Goal: Task Accomplishment & Management: Manage account settings

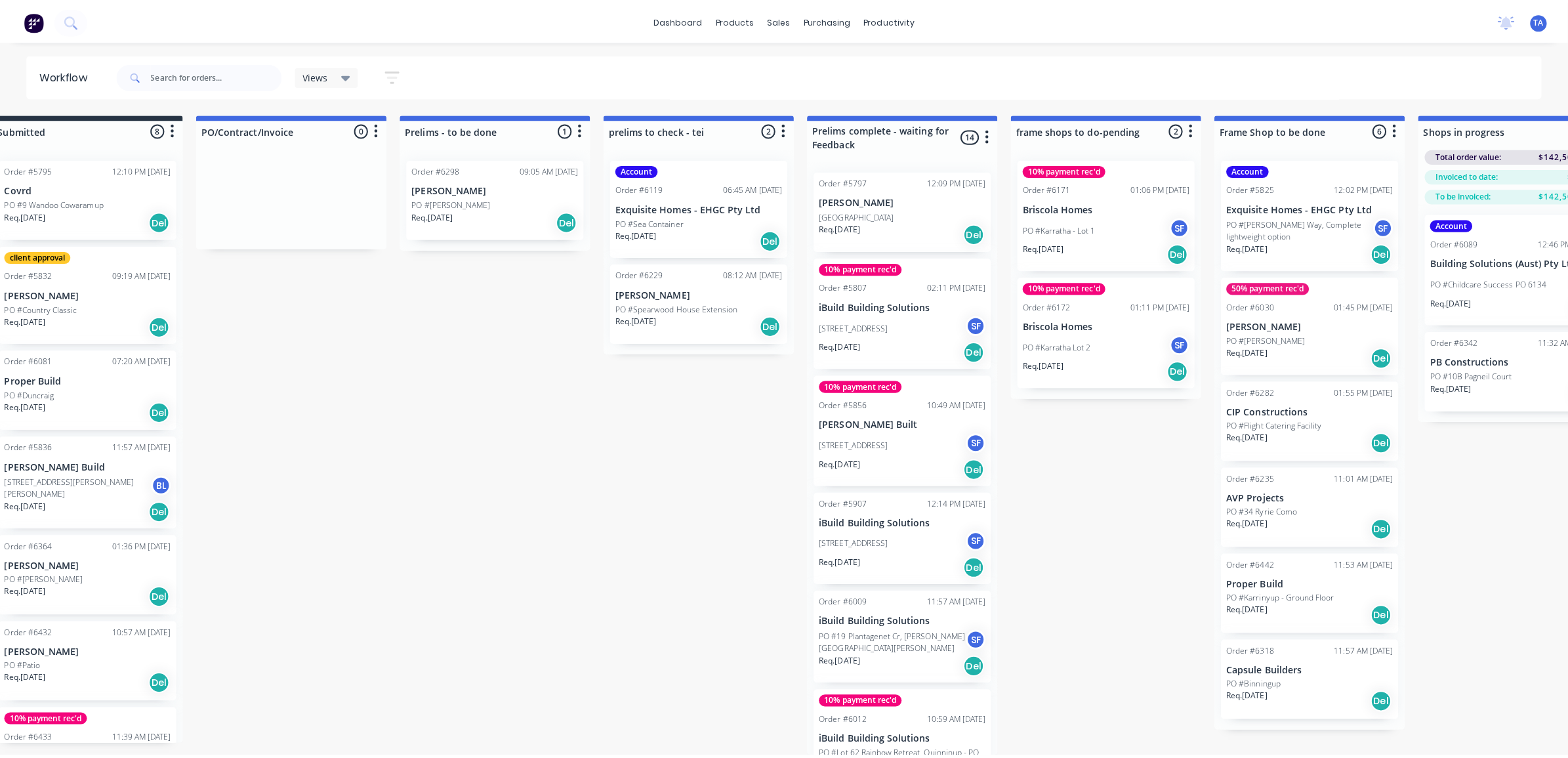
scroll to position [0, 28]
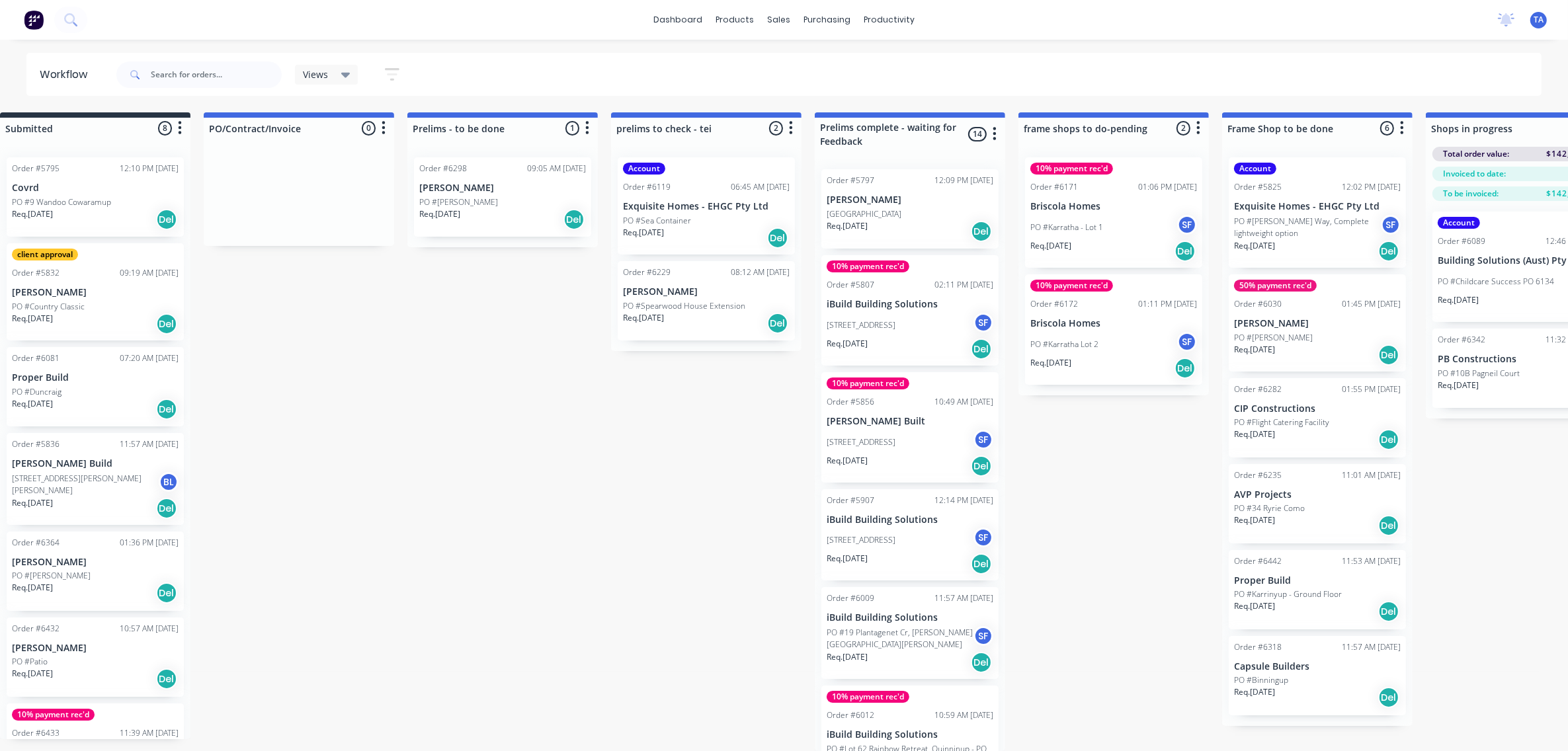
click at [232, 33] on div "dashboard products sales purchasing productivity dashboard products Product Cat…" at bounding box center [784, 20] width 1568 height 40
click at [102, 20] on div "dashboard products sales purchasing productivity dashboard products Product Cat…" at bounding box center [784, 20] width 1568 height 40
click at [79, 19] on button at bounding box center [71, 20] width 33 height 26
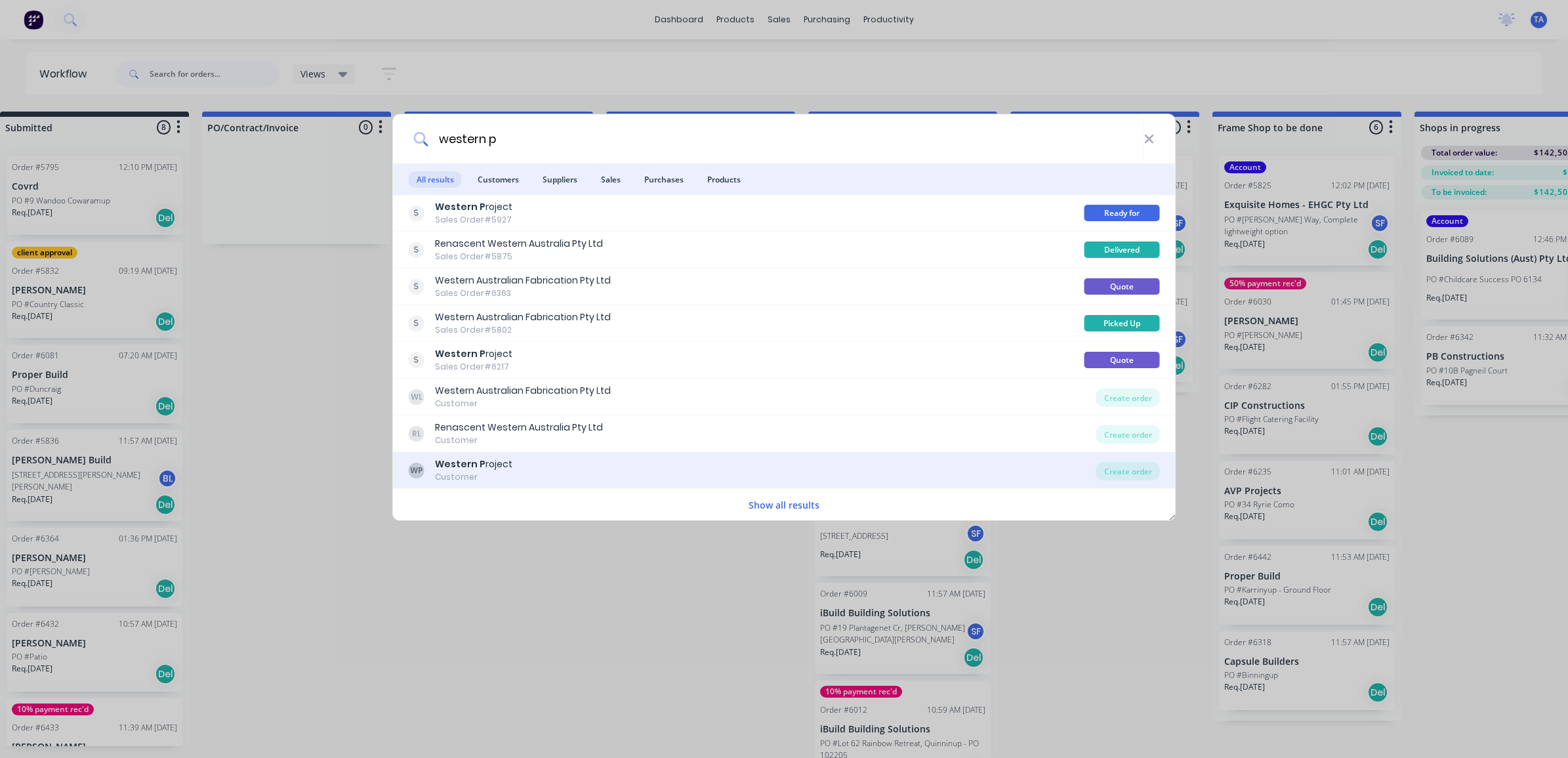
type input "western p"
click at [474, 461] on b "Western P" at bounding box center [461, 464] width 50 height 13
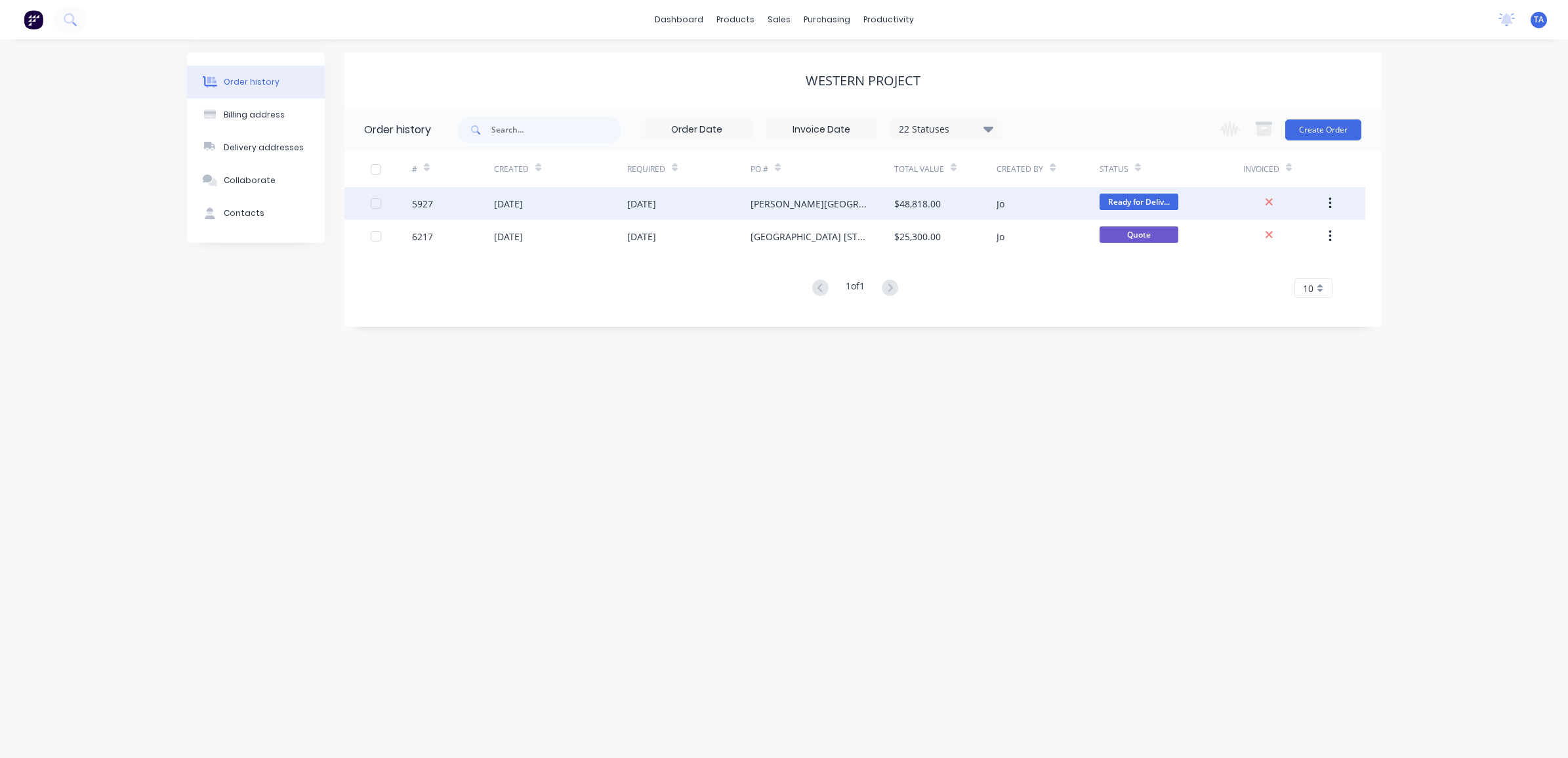
click at [589, 212] on div "[DATE]" at bounding box center [561, 204] width 133 height 33
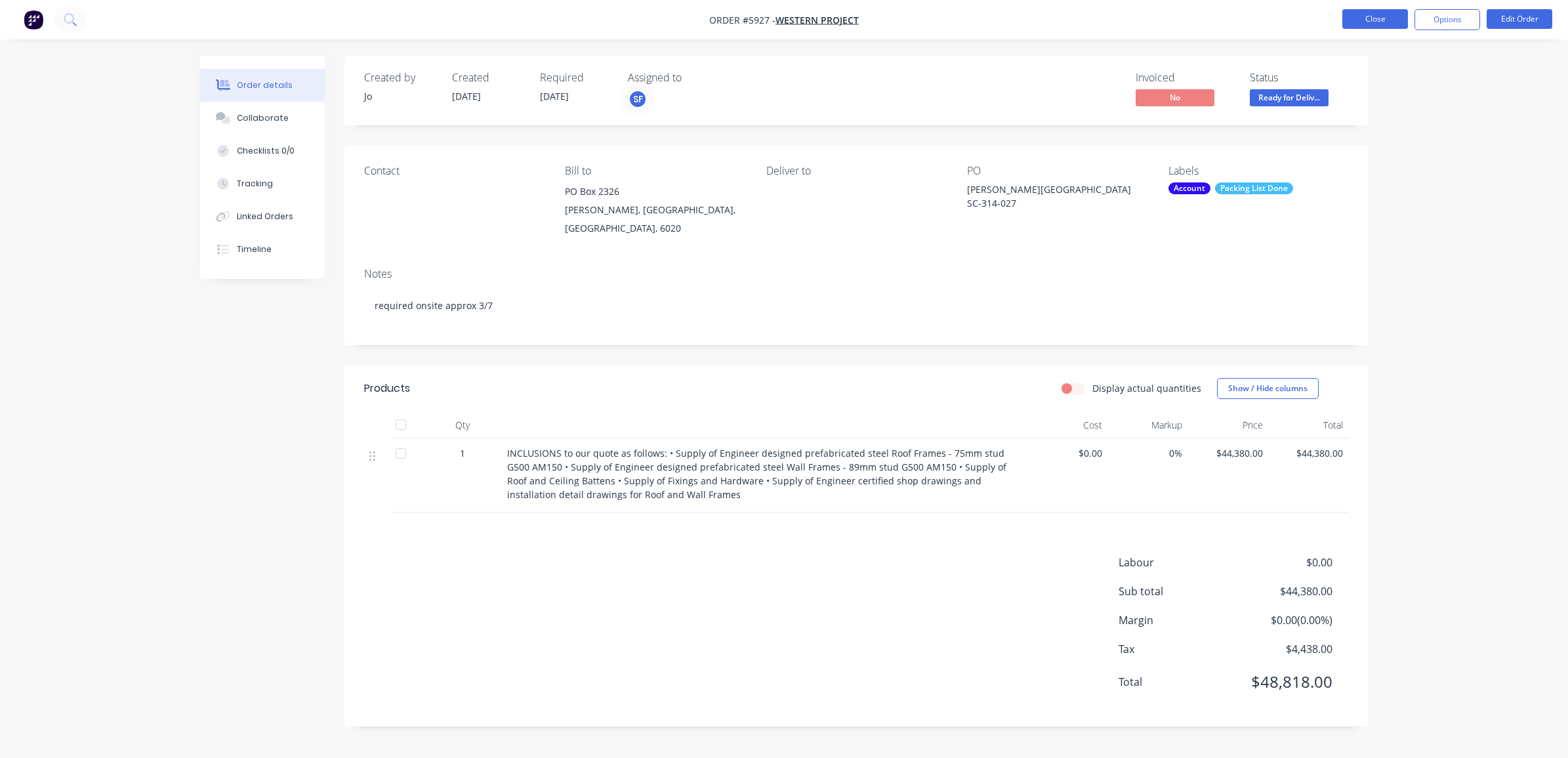
click at [1378, 25] on button "Close" at bounding box center [1375, 19] width 65 height 19
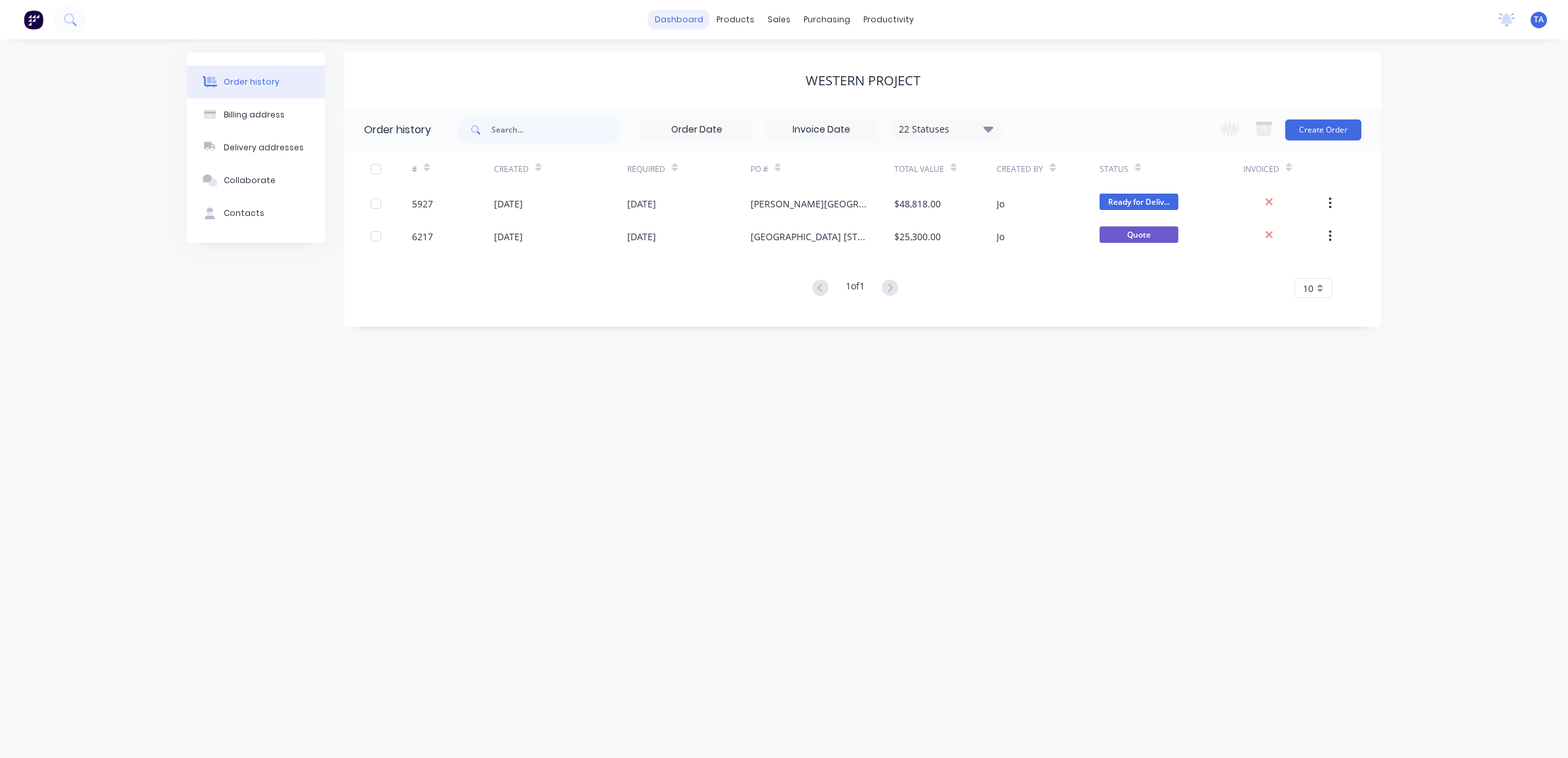
click at [679, 18] on link "dashboard" at bounding box center [679, 19] width 62 height 19
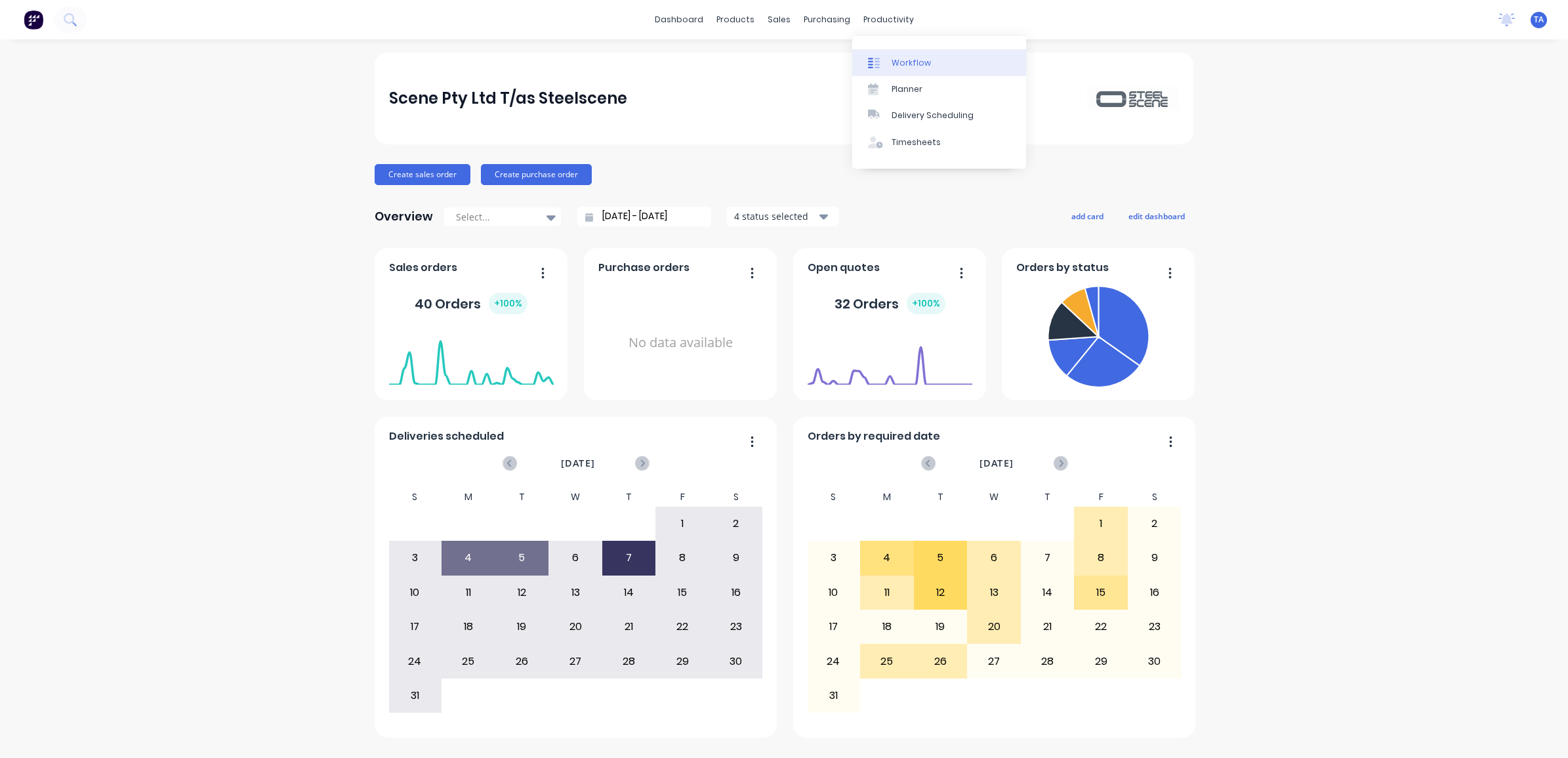
click at [897, 64] on div "Workflow" at bounding box center [911, 63] width 40 height 12
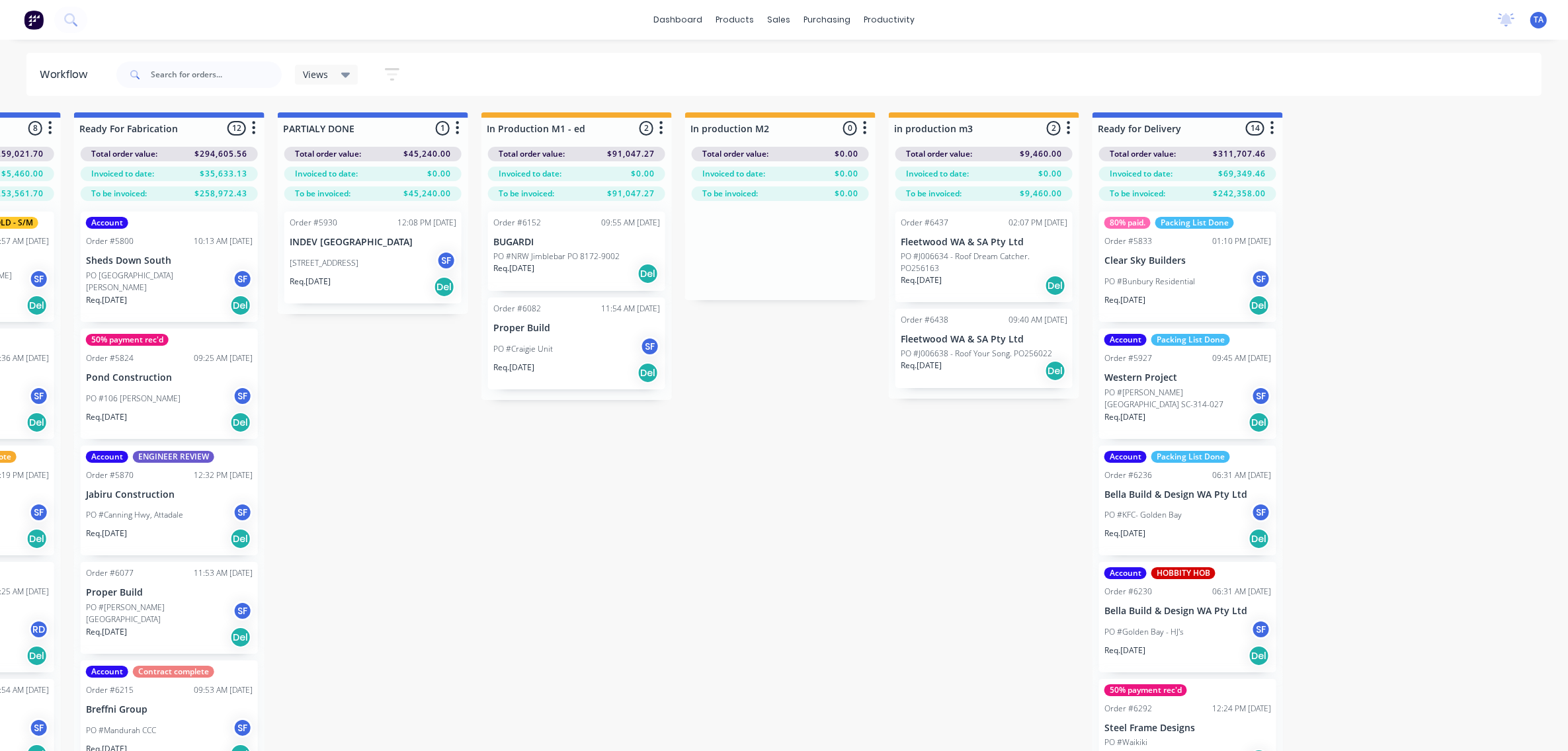
click at [1251, 184] on div "Total order value: $311,707.46 Invoiced to date: $69,349.46 To be invoiced: $24…" at bounding box center [1187, 170] width 191 height 62
click at [1250, 183] on div "Total order value: $311,707.46 Invoiced to date: $69,349.46 To be invoiced: $24…" at bounding box center [1187, 170] width 191 height 62
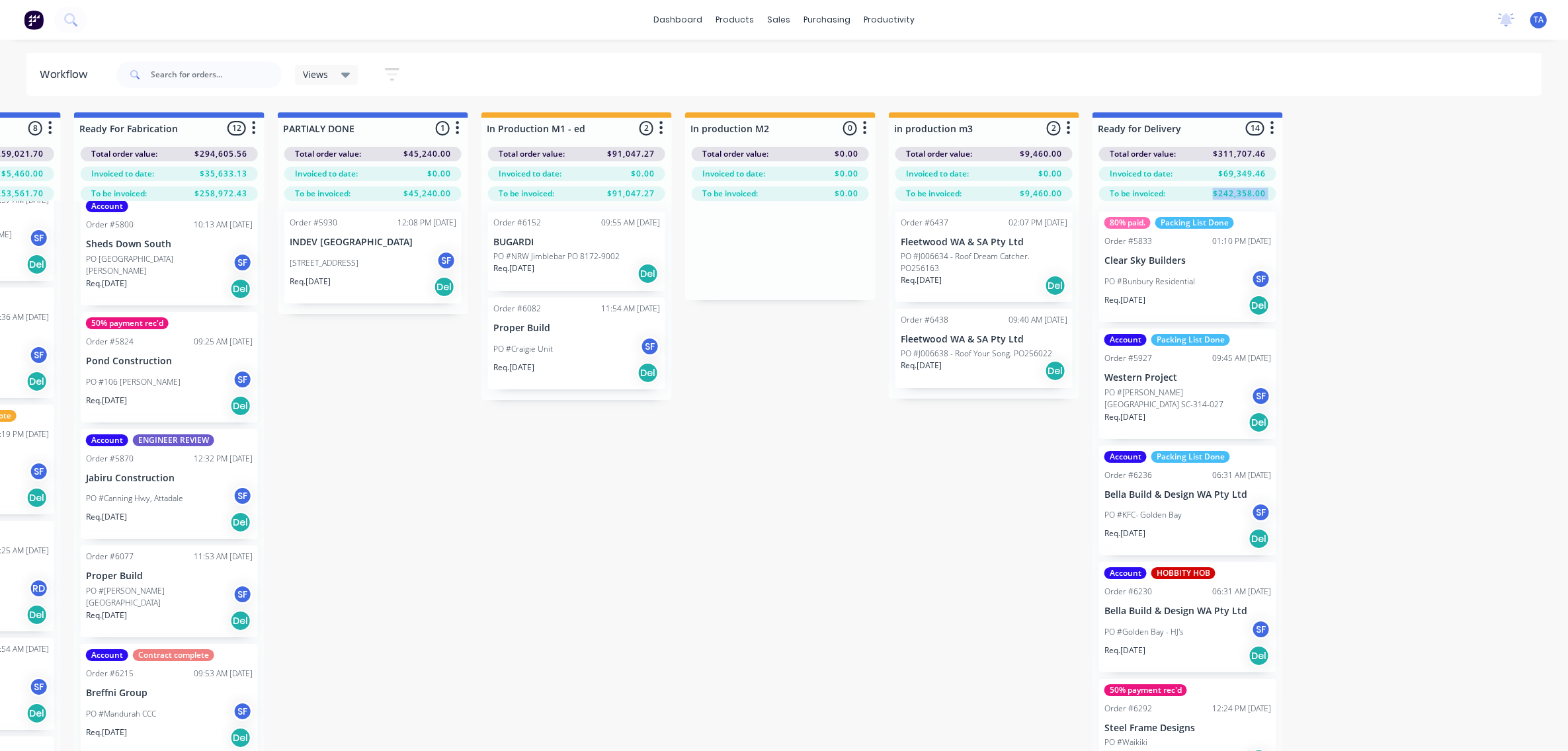
scroll to position [20, 0]
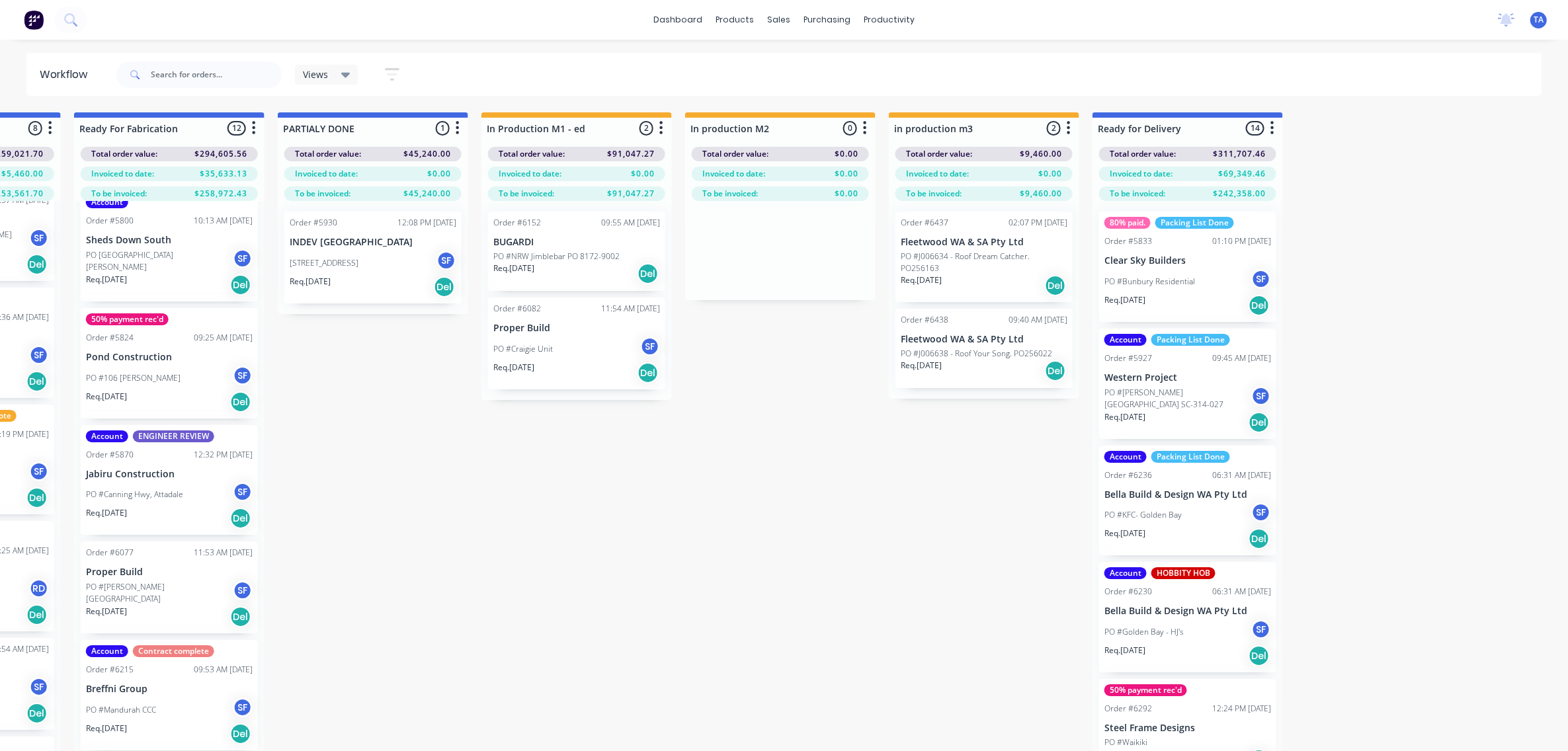
click at [117, 20] on div "dashboard products sales purchasing productivity dashboard products Product Cat…" at bounding box center [784, 20] width 1568 height 40
click at [154, 71] on input "text" at bounding box center [216, 75] width 131 height 26
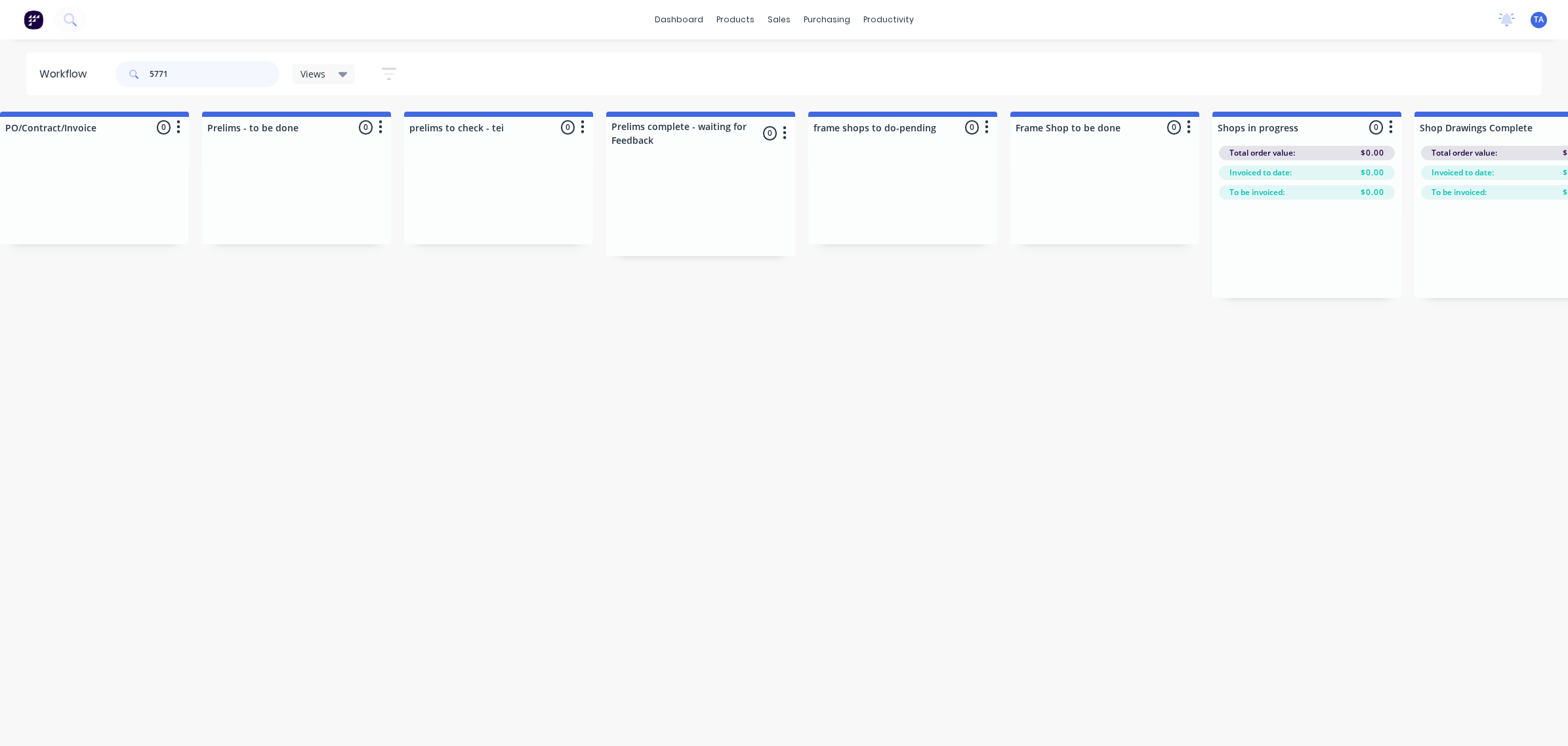
scroll to position [0, 0]
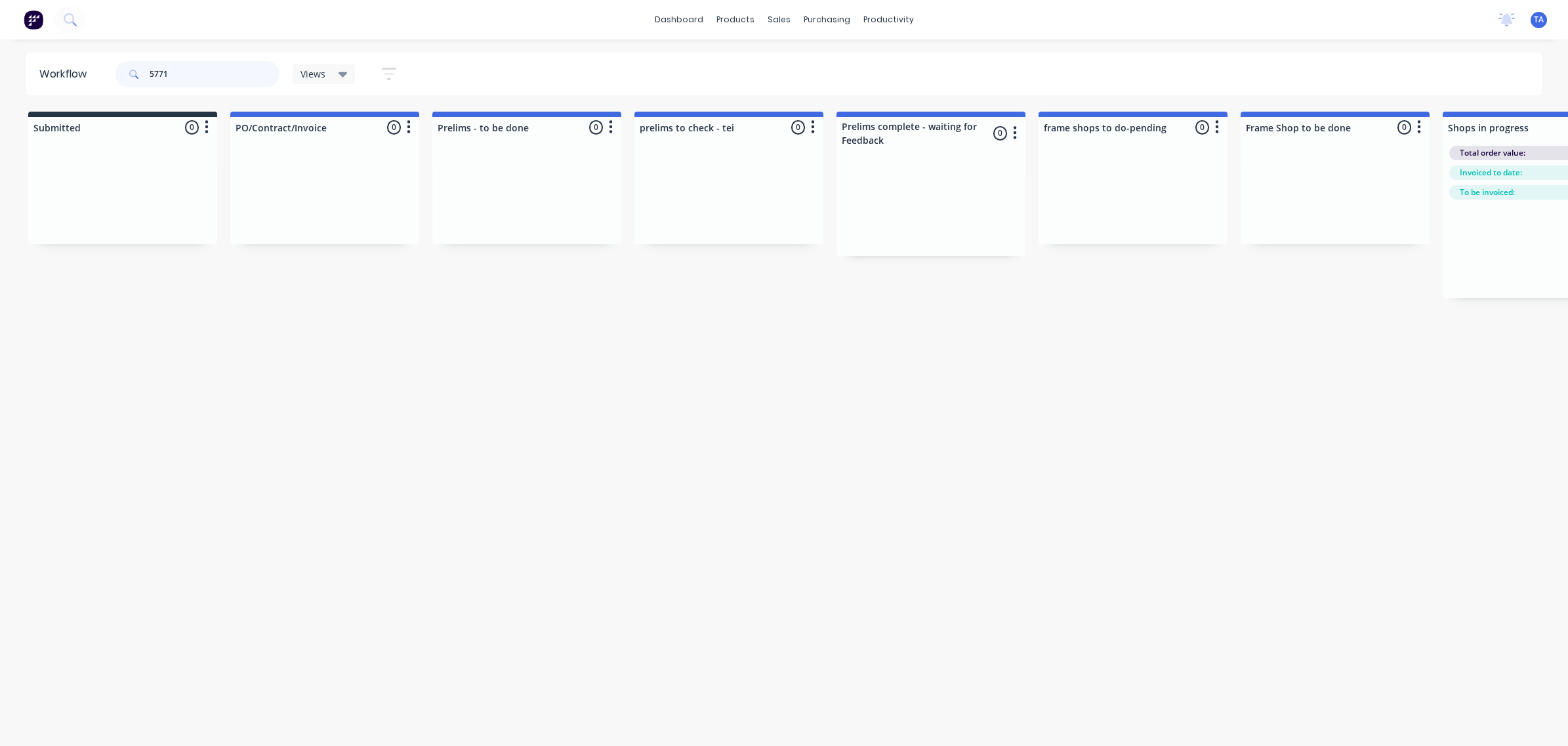
click at [151, 76] on input "5771" at bounding box center [214, 74] width 130 height 26
type input "western"
click at [182, 76] on input "western" at bounding box center [214, 74] width 130 height 26
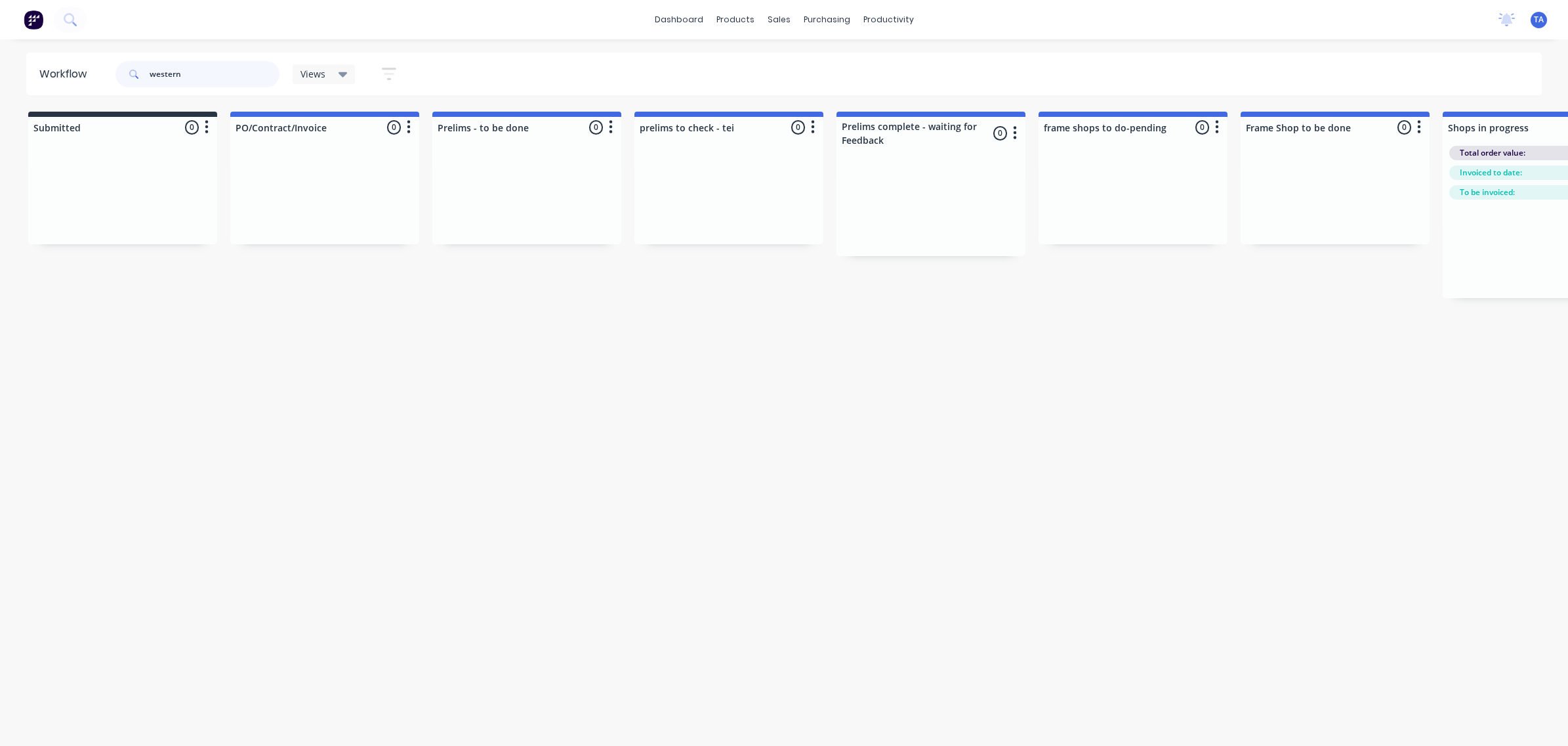
click at [181, 76] on input "western" at bounding box center [214, 74] width 130 height 26
click at [156, 71] on input "Q5771" at bounding box center [214, 74] width 130 height 26
type input "5771"
click at [151, 73] on input "5771" at bounding box center [214, 74] width 130 height 26
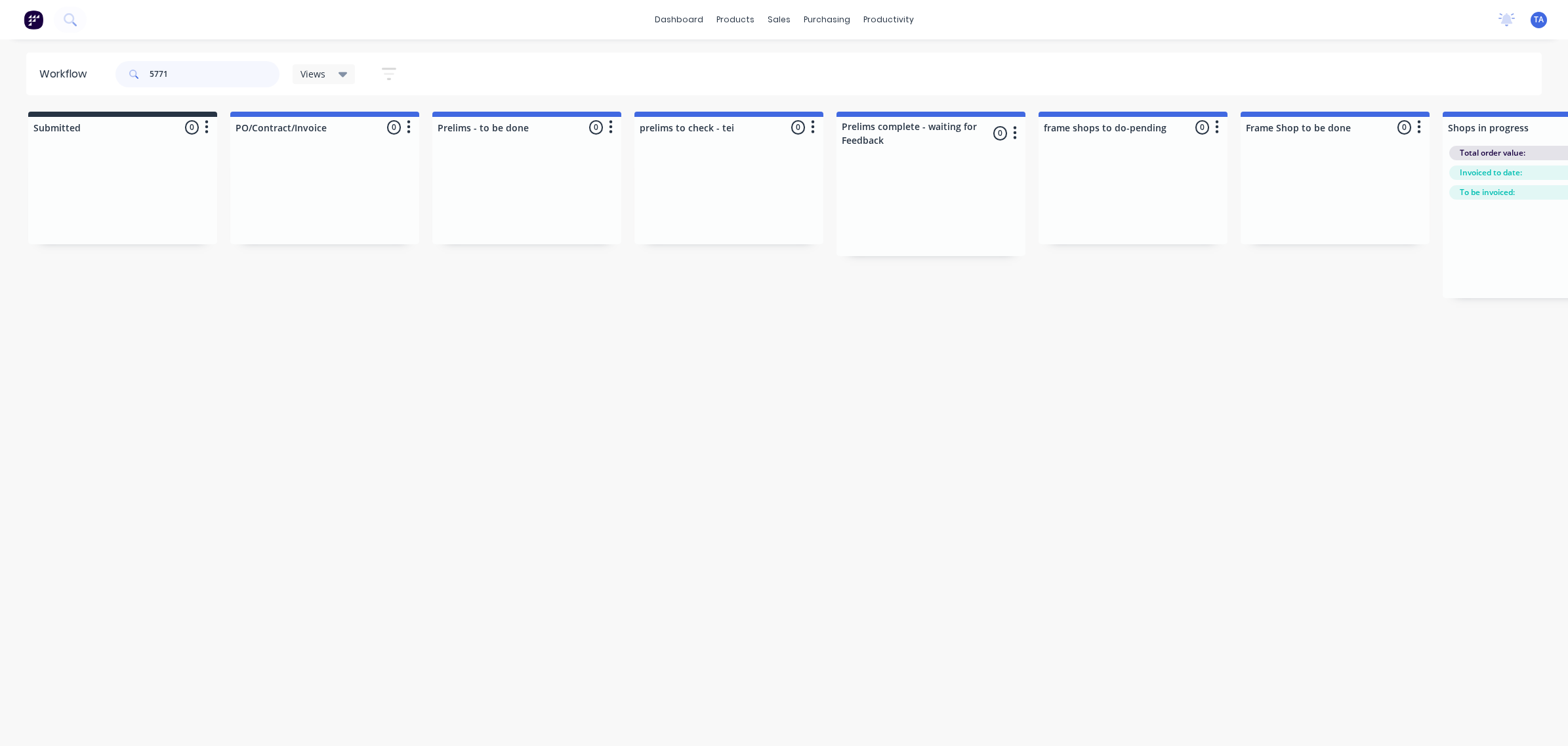
click at [151, 73] on input "5771" at bounding box center [214, 74] width 130 height 26
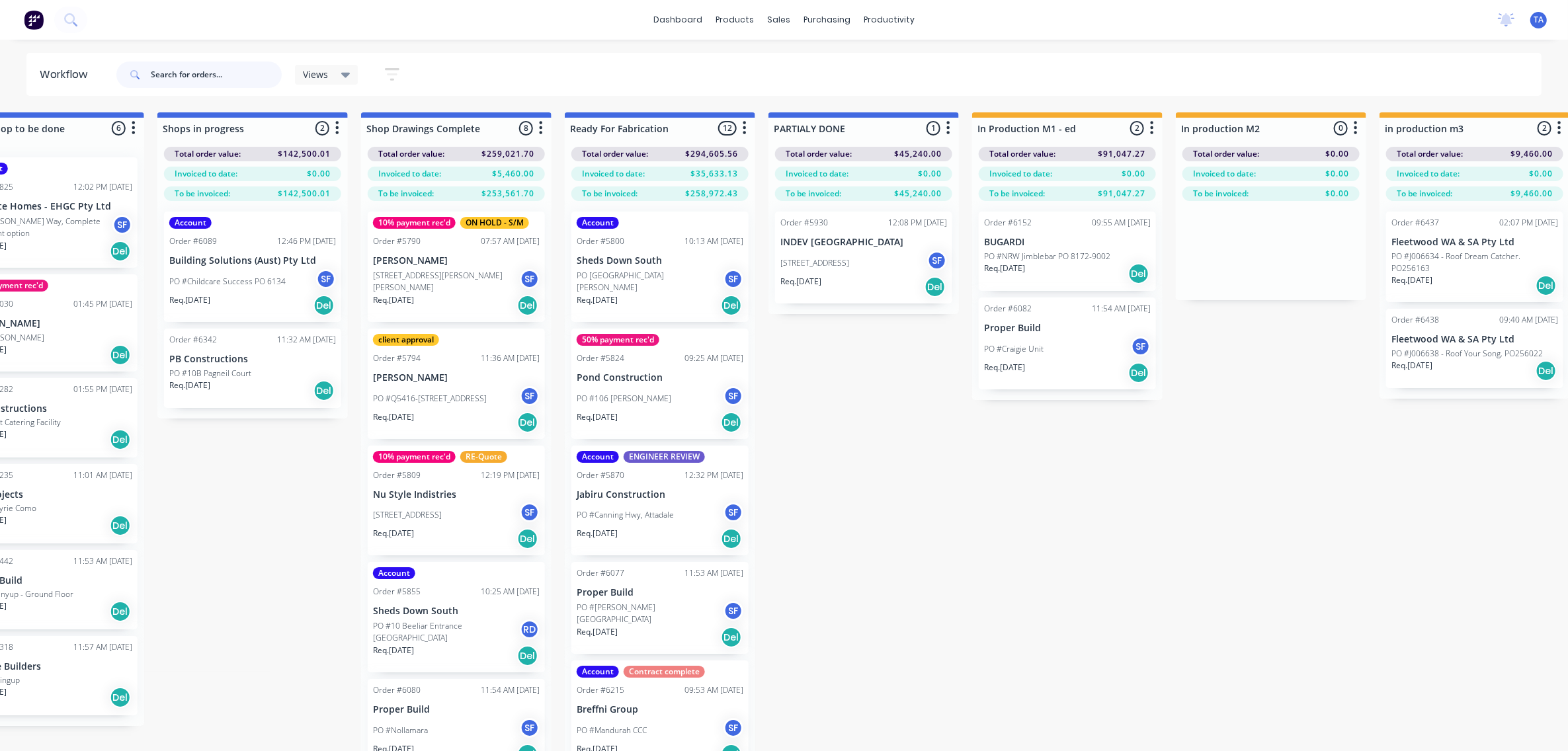
scroll to position [0, 1788]
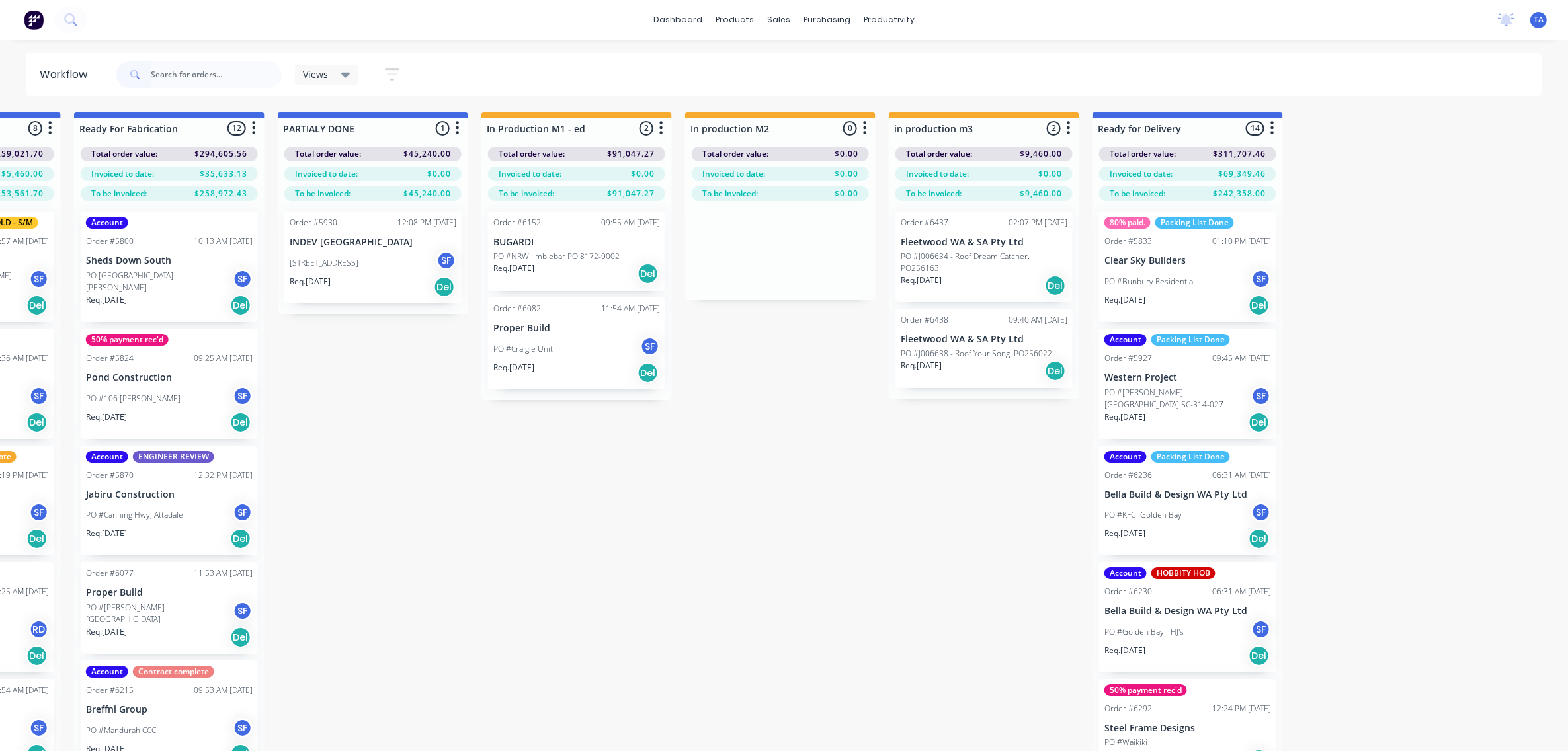
click at [1132, 408] on div "PO #[PERSON_NAME][GEOGRAPHIC_DATA] SC-314-027 SF" at bounding box center [1188, 399] width 167 height 25
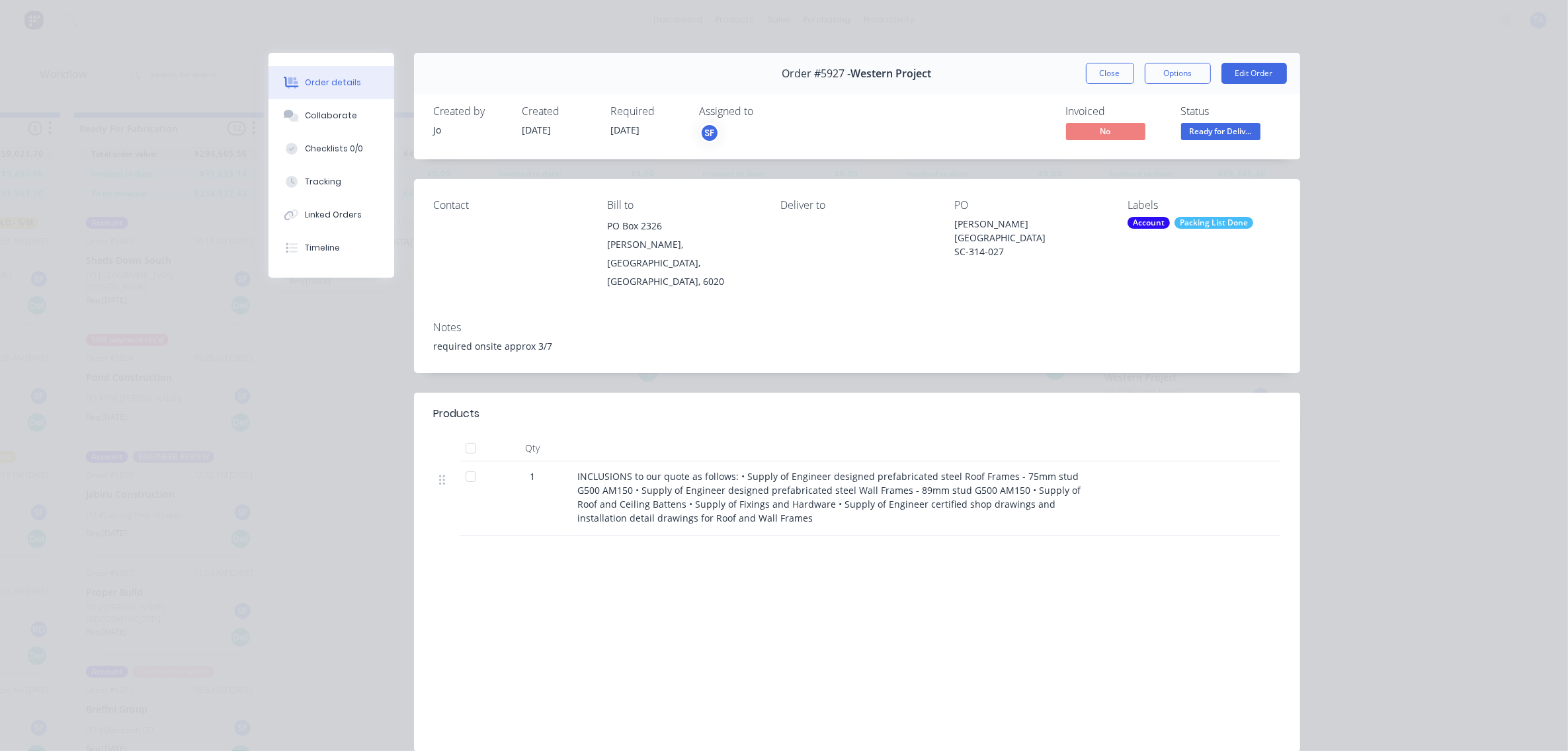
click at [1059, 276] on div "Contact Bill to [GEOGRAPHIC_DATA][PERSON_NAME] Deliver to [GEOGRAPHIC_DATA][PER…" at bounding box center [857, 244] width 886 height 131
click at [619, 462] on div "INCLUSIONS to our quote as follows: • Supply of Engineer designed prefabricated…" at bounding box center [838, 499] width 529 height 75
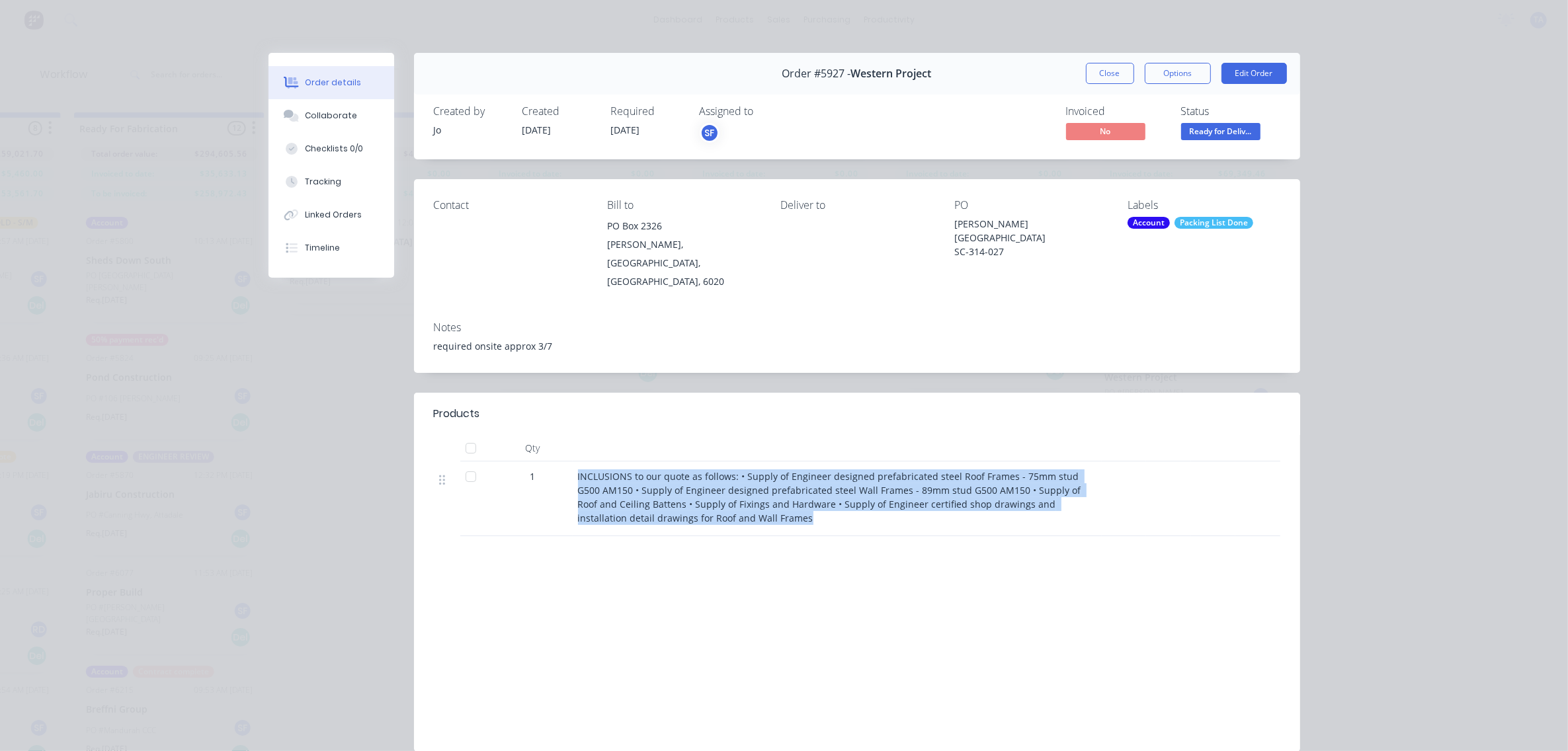
click at [619, 462] on div "INCLUSIONS to our quote as follows: • Supply of Engineer designed prefabricated…" at bounding box center [838, 499] width 529 height 75
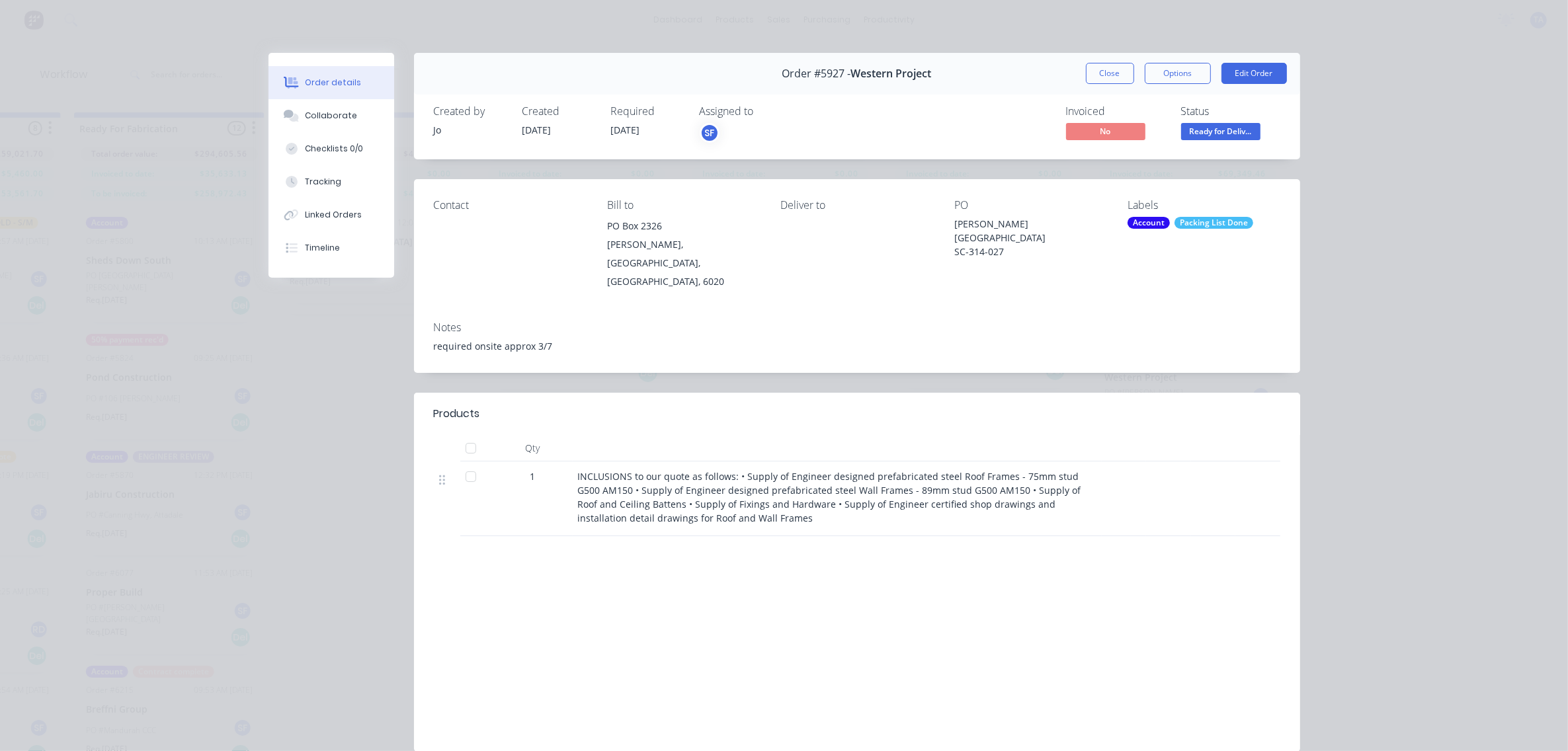
drag, startPoint x: 619, startPoint y: 450, endPoint x: 783, endPoint y: 536, distance: 185.2
click at [783, 536] on div "Products Qty 1 INCLUSIONS to our quote as follows: • Supply of Engineer designe…" at bounding box center [857, 572] width 886 height 359
click at [753, 521] on div "Products Qty 1 INCLUSIONS to our quote as follows: • Supply of Engineer designe…" at bounding box center [857, 572] width 886 height 359
click at [741, 507] on div "INCLUSIONS to our quote as follows: • Supply of Engineer designed prefabricated…" at bounding box center [837, 497] width 519 height 56
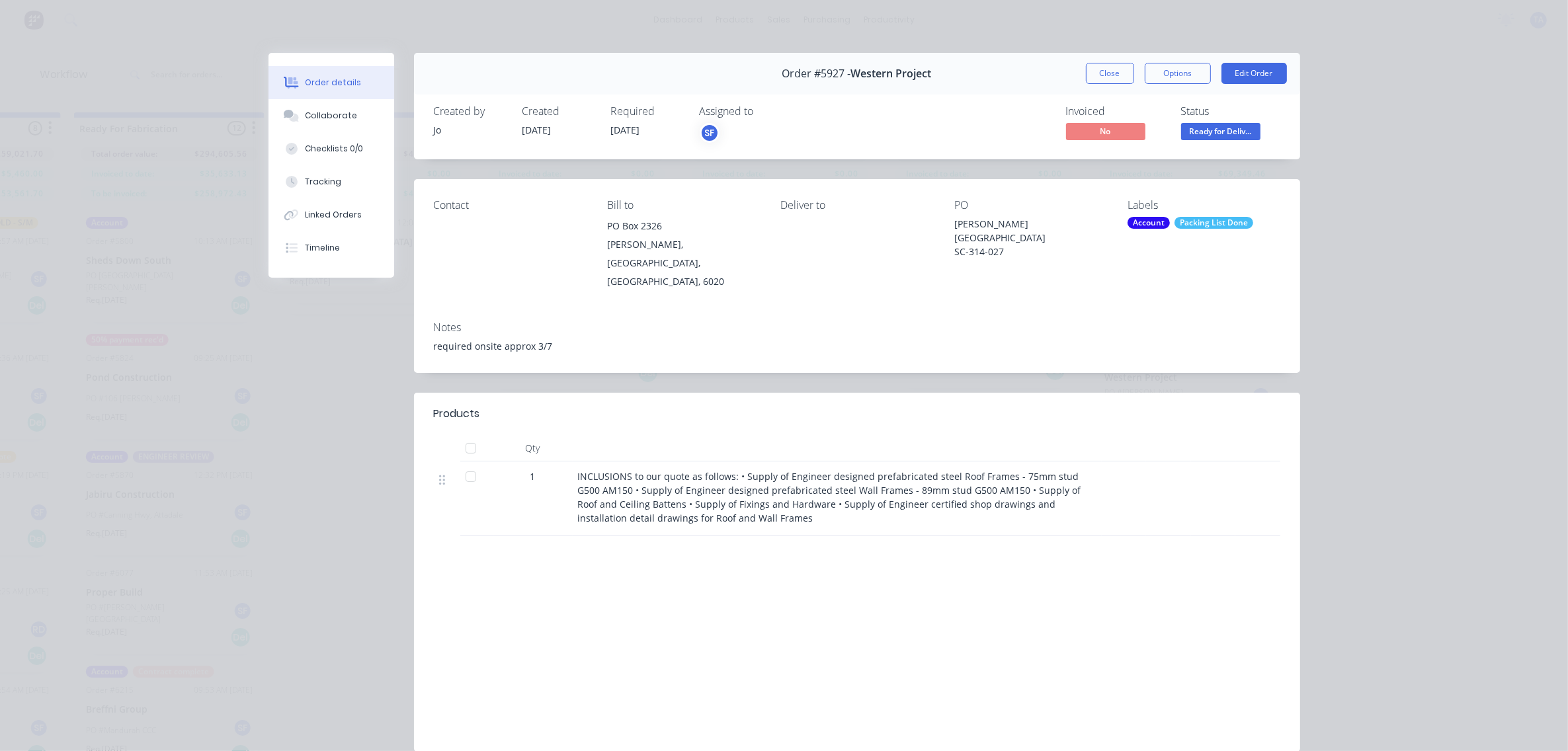
click at [764, 480] on span "INCLUSIONS to our quote as follows: • Supply of Engineer designed prefabricated…" at bounding box center [831, 497] width 506 height 54
drag, startPoint x: 764, startPoint y: 480, endPoint x: 774, endPoint y: 454, distance: 27.9
click at [774, 470] on span "INCLUSIONS to our quote as follows: • Supply of Engineer designed prefabricated…" at bounding box center [831, 497] width 506 height 54
click at [1228, 70] on button "Edit Order" at bounding box center [1254, 73] width 65 height 21
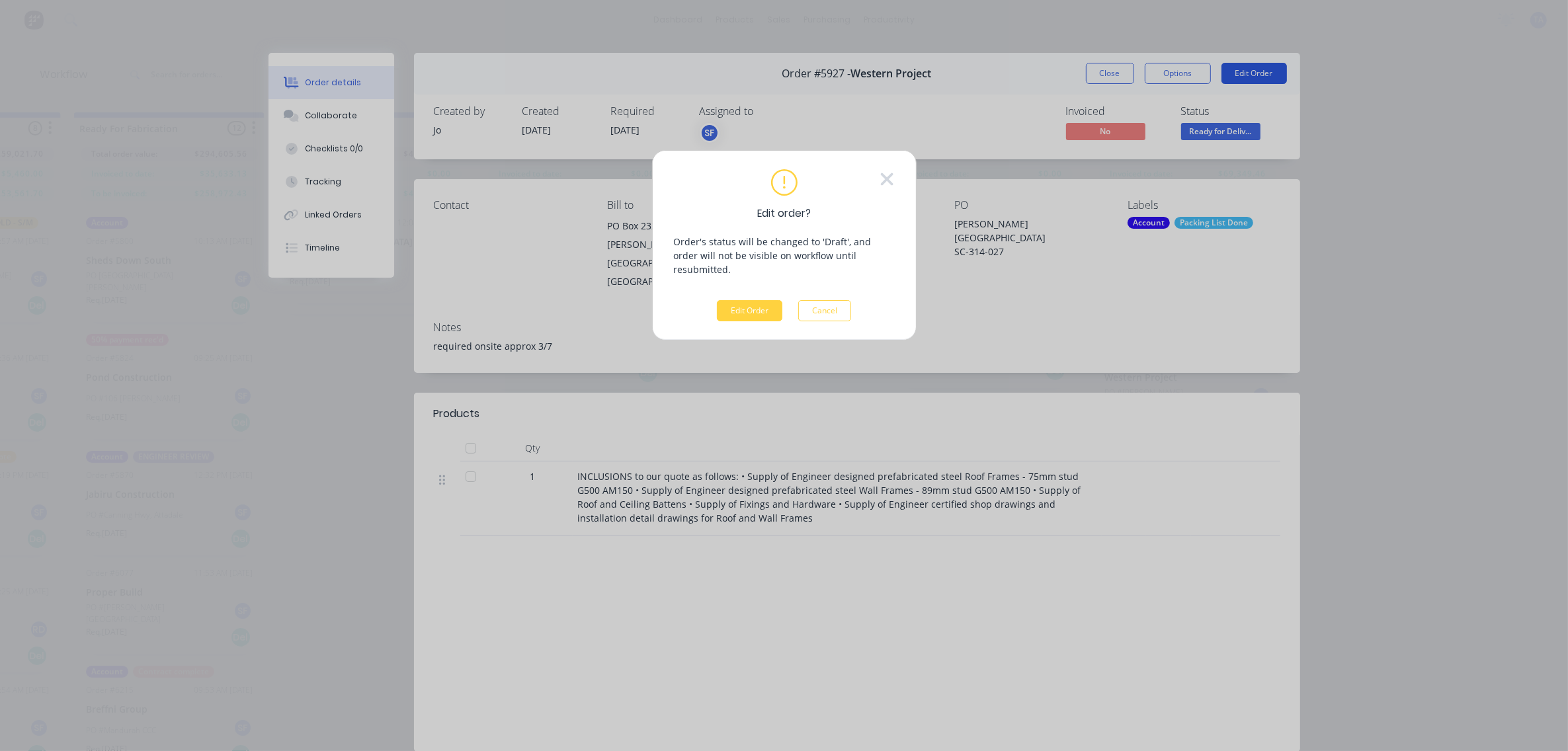
scroll to position [0, 1776]
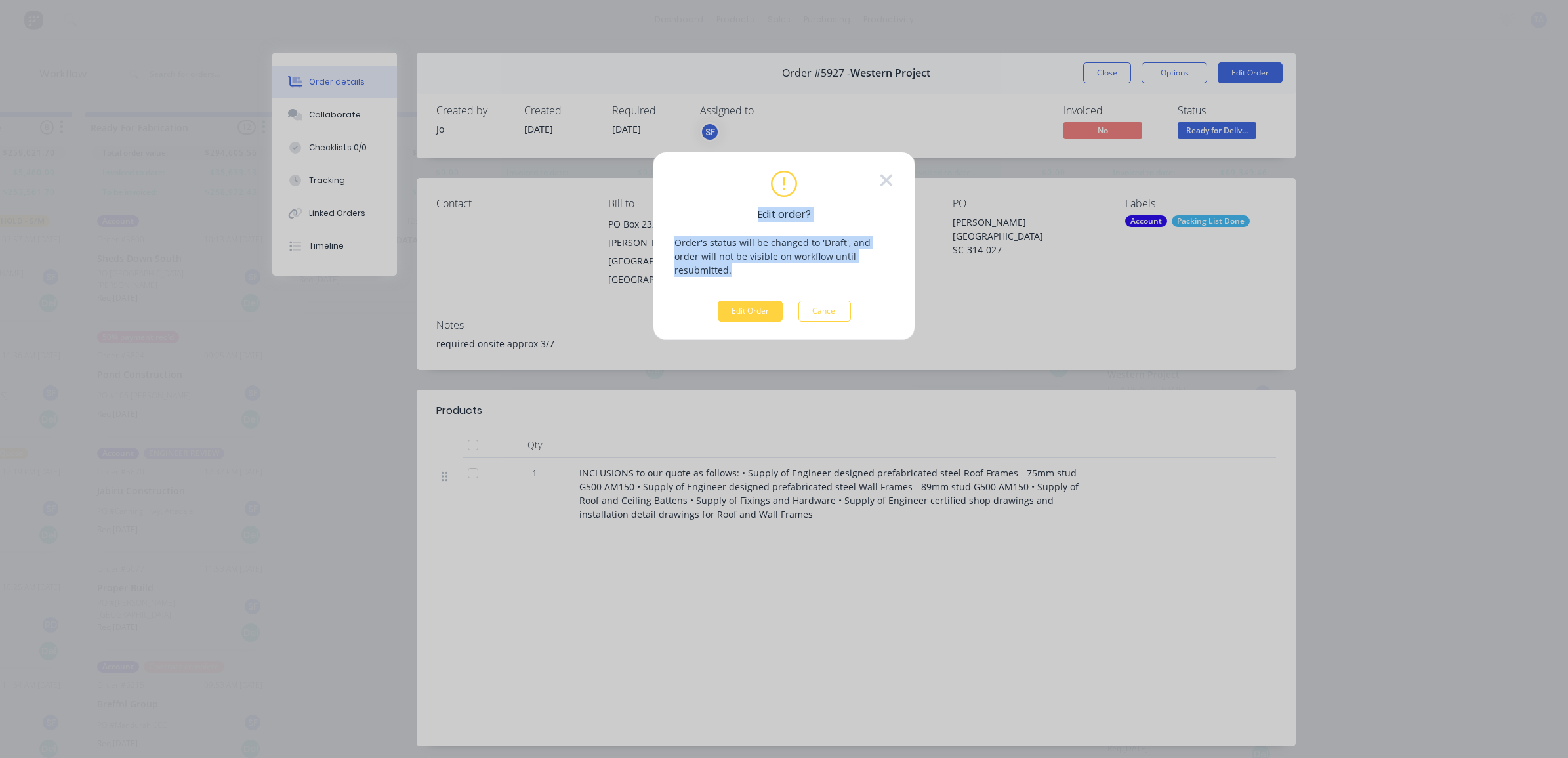
drag, startPoint x: 888, startPoint y: 177, endPoint x: 855, endPoint y: 305, distance: 132.2
click at [855, 305] on div "Edit order? Order's status will be changed to 'Draft', and order will not be vi…" at bounding box center [784, 246] width 219 height 151
drag, startPoint x: 855, startPoint y: 305, endPoint x: 844, endPoint y: 305, distance: 11.0
click at [844, 305] on button "Cancel" at bounding box center [825, 311] width 53 height 21
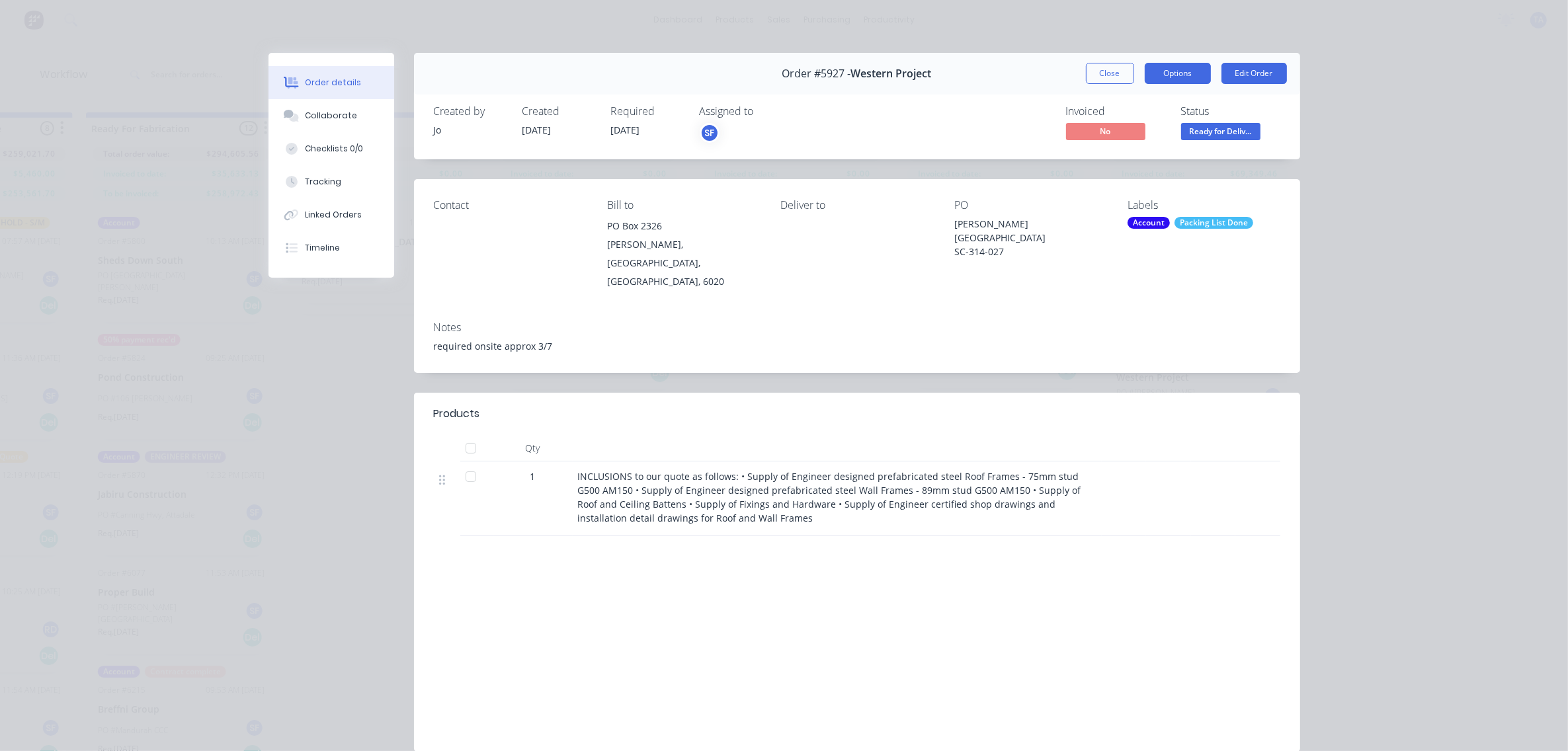
click at [1163, 74] on button "Options" at bounding box center [1178, 73] width 66 height 21
click at [1125, 133] on div "Work Order" at bounding box center [1142, 133] width 115 height 19
click at [986, 134] on div "Invoiced No Status Ready for Deliv..." at bounding box center [1056, 124] width 448 height 38
click at [996, 255] on div "PO [PERSON_NAME][GEOGRAPHIC_DATA] SC-314-027" at bounding box center [1031, 244] width 152 height 92
click at [964, 236] on div "[PERSON_NAME][GEOGRAPHIC_DATA] SC-314-027" at bounding box center [1031, 237] width 152 height 41
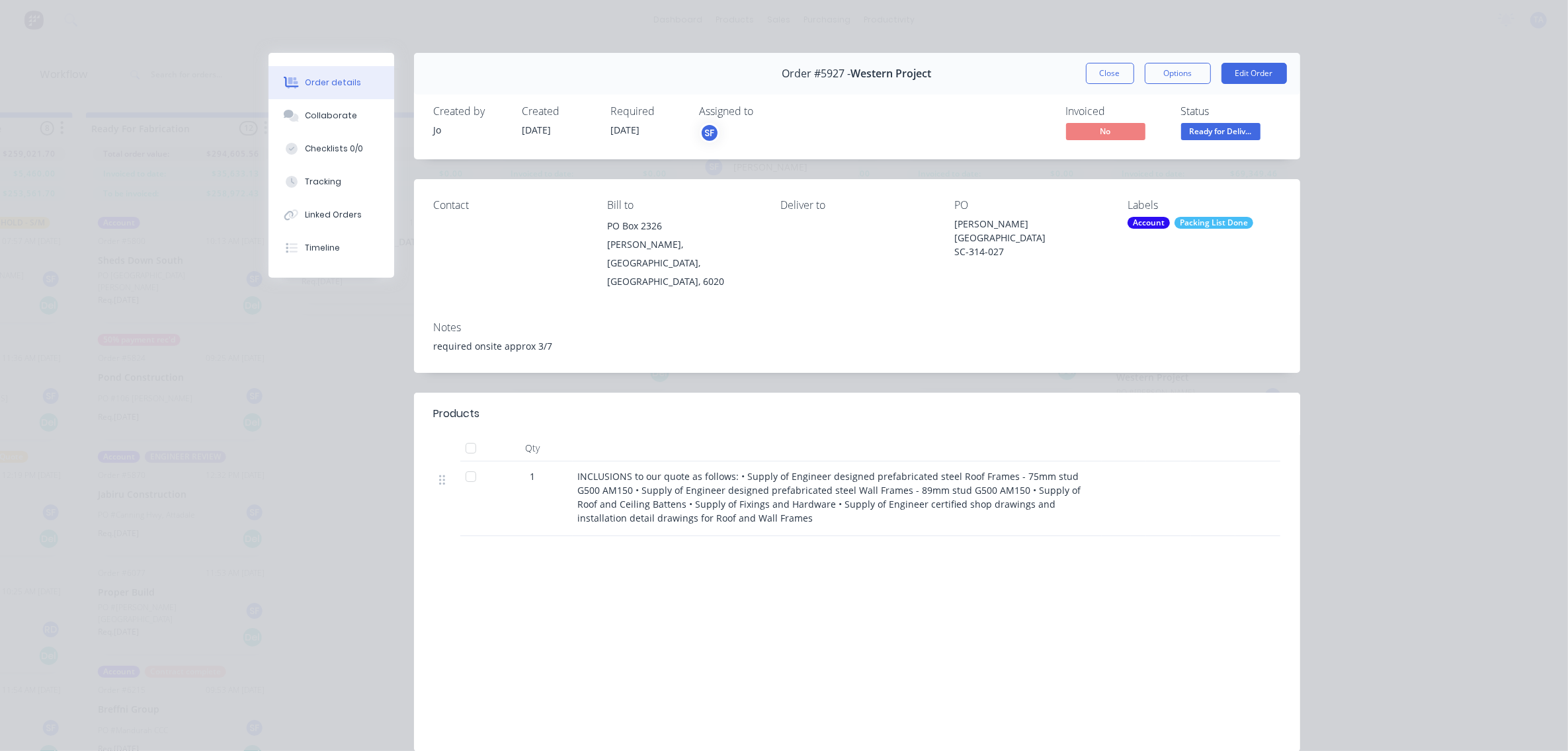
click at [703, 128] on div "SF" at bounding box center [709, 133] width 20 height 20
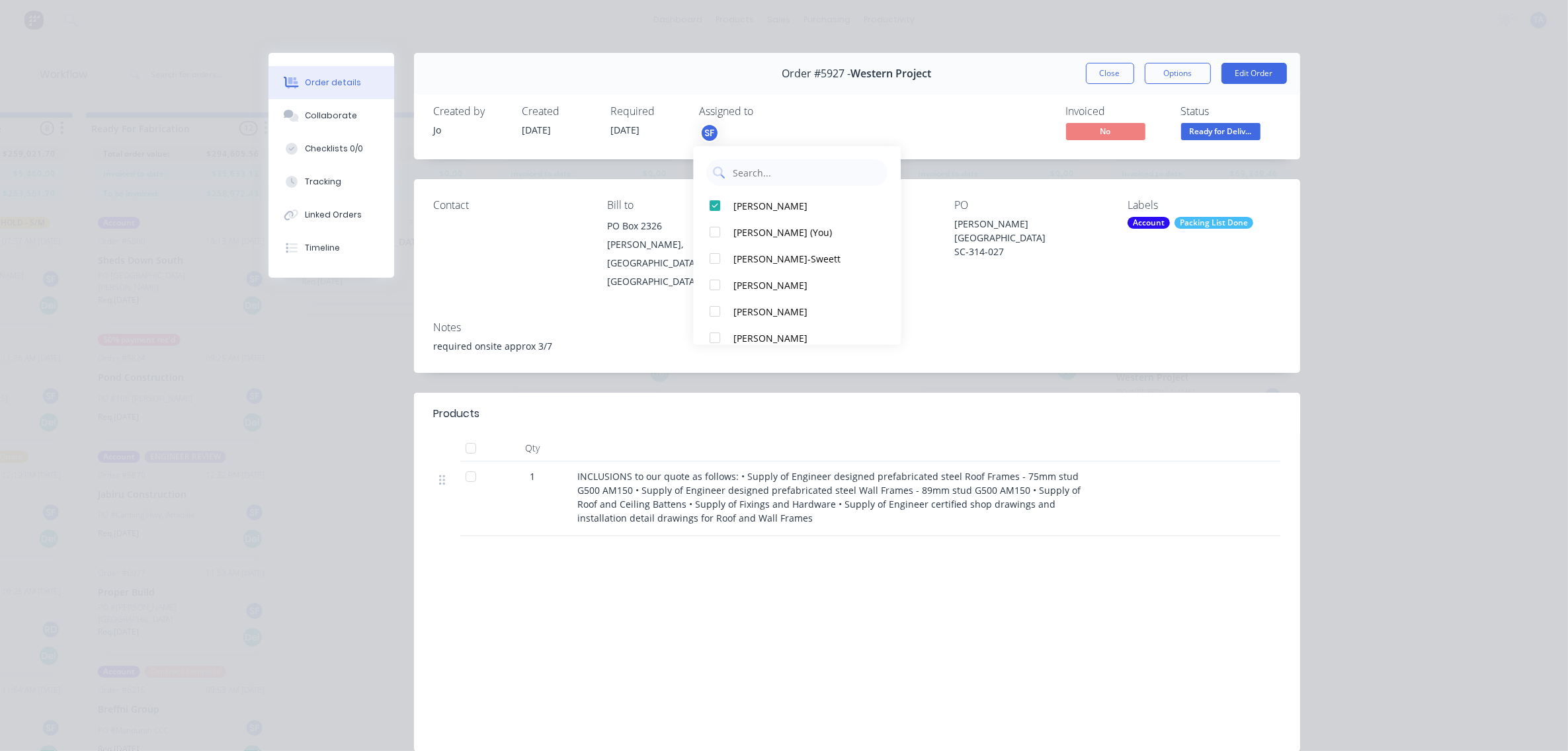
click at [942, 239] on div "Contact Bill to [GEOGRAPHIC_DATA][PERSON_NAME] Deliver to [GEOGRAPHIC_DATA][PER…" at bounding box center [857, 244] width 886 height 131
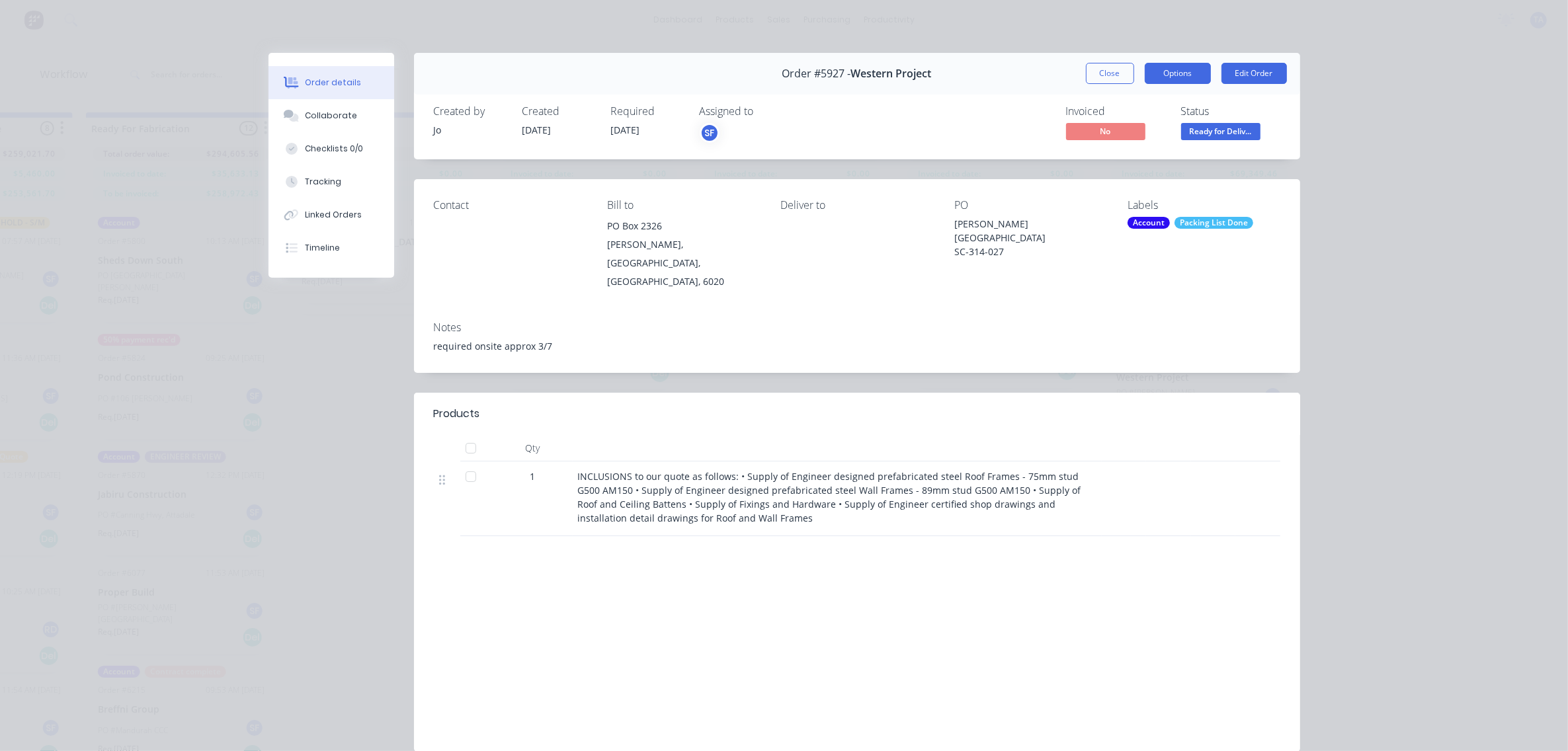
click at [1175, 77] on button "Options" at bounding box center [1178, 73] width 66 height 21
drag, startPoint x: 736, startPoint y: 499, endPoint x: 603, endPoint y: 503, distance: 133.1
click at [603, 503] on div "INCLUSIONS to our quote as follows: • Supply of Engineer designed prefabricated…" at bounding box center [837, 497] width 519 height 56
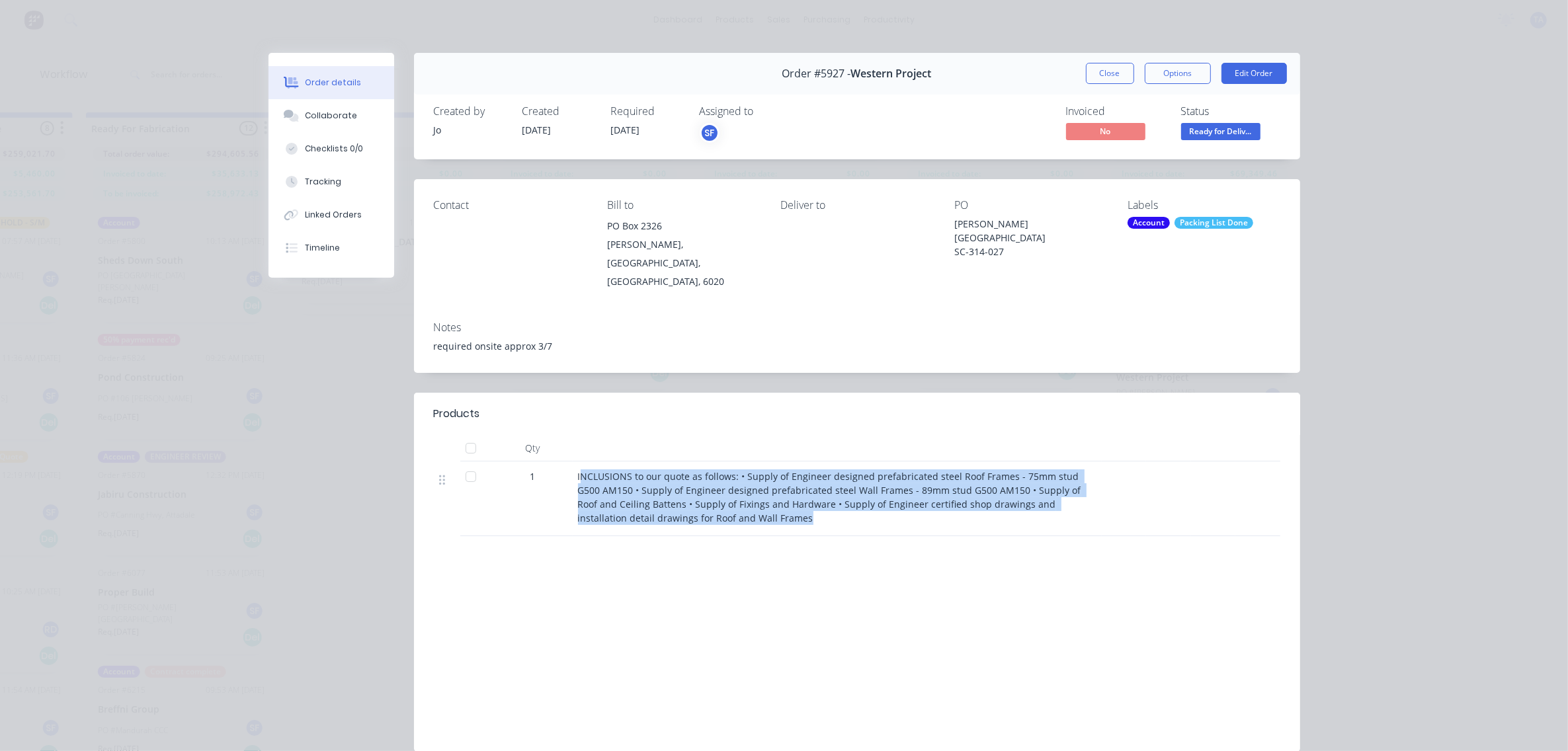
drag, startPoint x: 603, startPoint y: 503, endPoint x: 764, endPoint y: 521, distance: 162.0
click at [764, 521] on div "Products Qty 1 INCLUSIONS to our quote as follows: • Supply of Engineer designe…" at bounding box center [857, 572] width 886 height 359
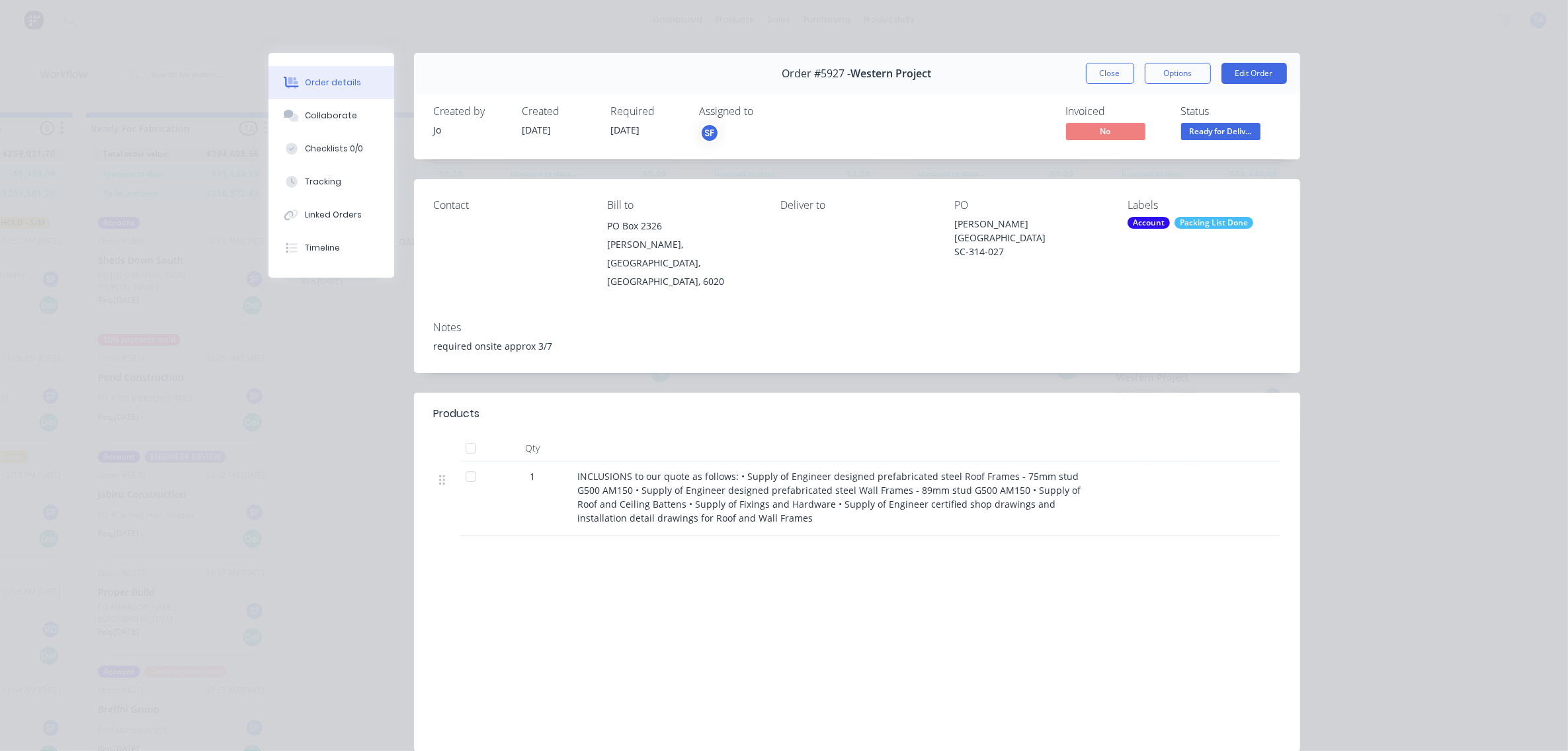
click at [578, 470] on span "INCLUSIONS to our quote as follows: • Supply of Engineer designed prefabricated…" at bounding box center [831, 497] width 506 height 54
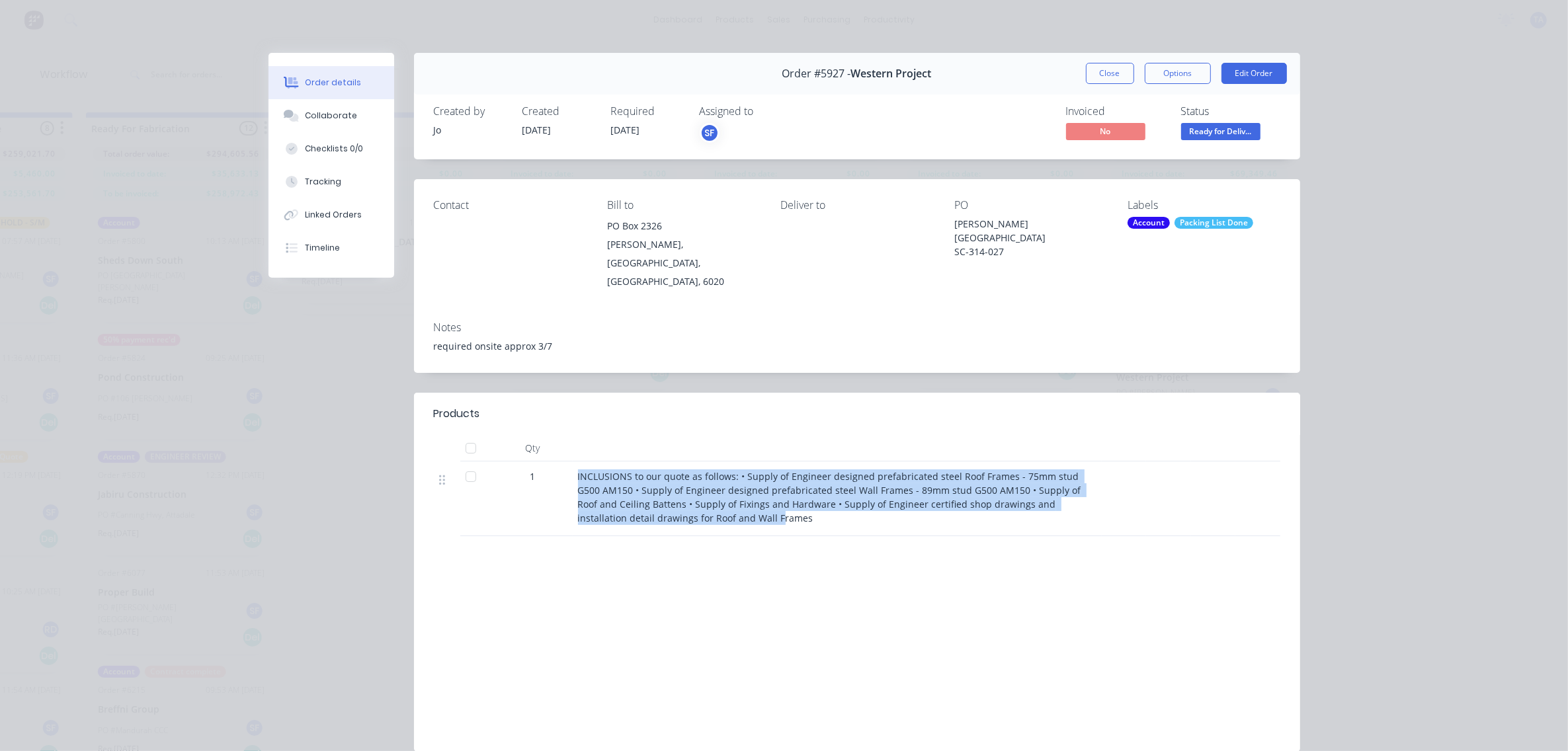
drag, startPoint x: 569, startPoint y: 457, endPoint x: 755, endPoint y: 509, distance: 193.1
click at [735, 513] on div "INCLUSIONS to our quote as follows: • Supply of Engineer designed prefabricated…" at bounding box center [838, 499] width 529 height 75
click at [755, 509] on div "INCLUSIONS to our quote as follows: • Supply of Engineer designed prefabricated…" at bounding box center [838, 499] width 529 height 75
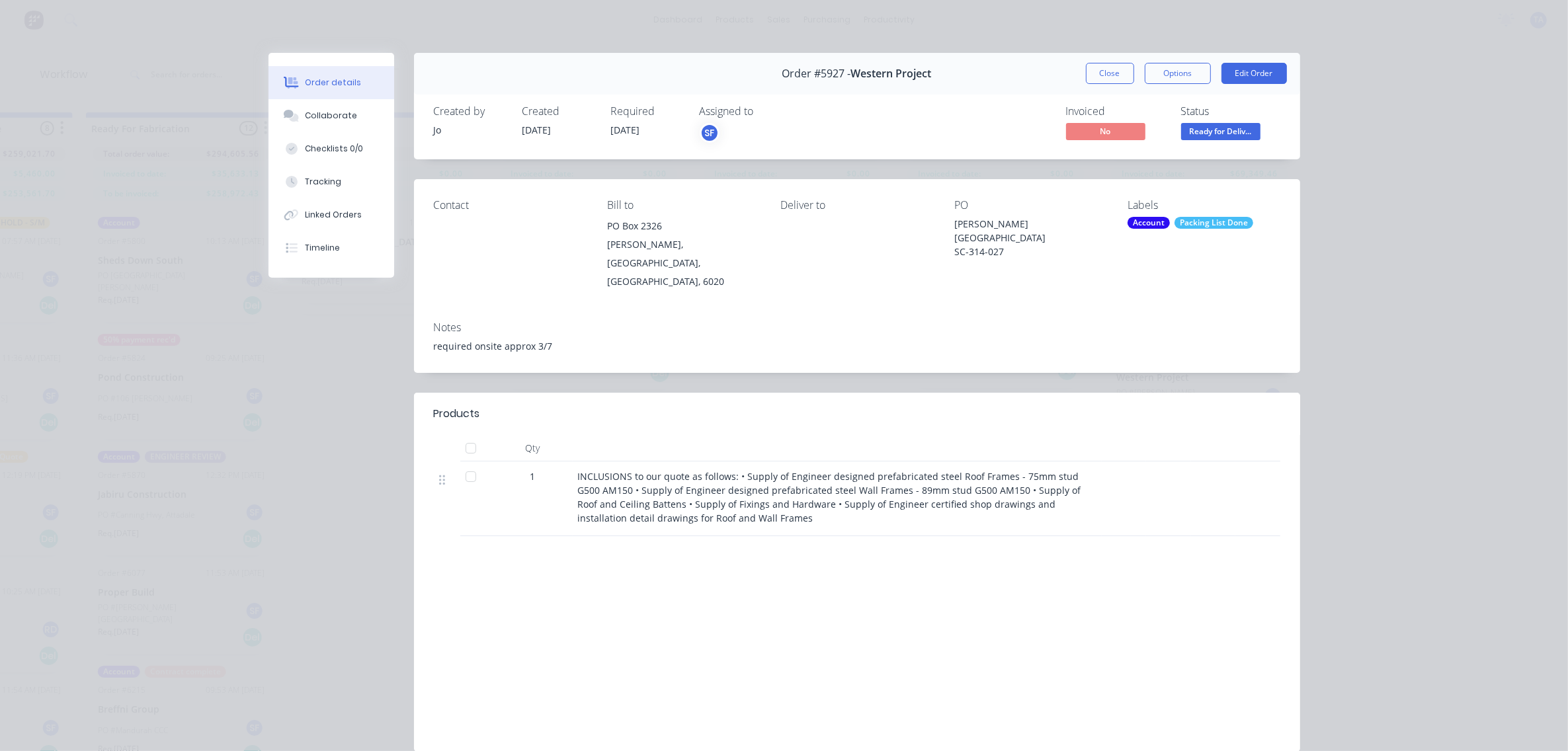
click at [625, 413] on header "Products" at bounding box center [857, 414] width 886 height 42
click at [331, 116] on div "Collaborate" at bounding box center [331, 115] width 52 height 12
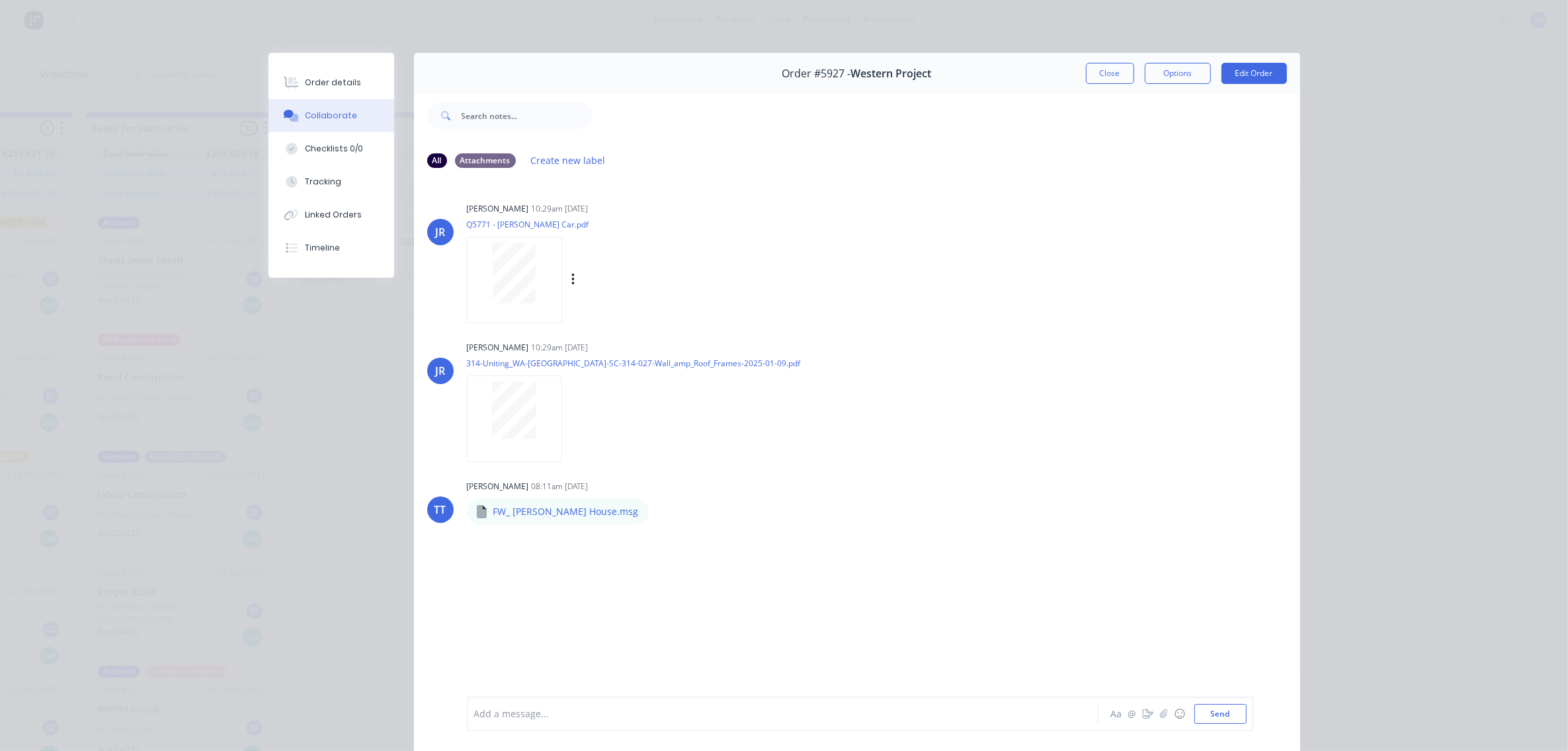
click at [531, 260] on div at bounding box center [514, 273] width 83 height 61
click at [1115, 85] on div "Order #5927 - Western Project Close Options Edit Order" at bounding box center [857, 73] width 886 height 41
click at [1105, 79] on button "Close" at bounding box center [1110, 73] width 49 height 21
